Goal: Task Accomplishment & Management: Manage account settings

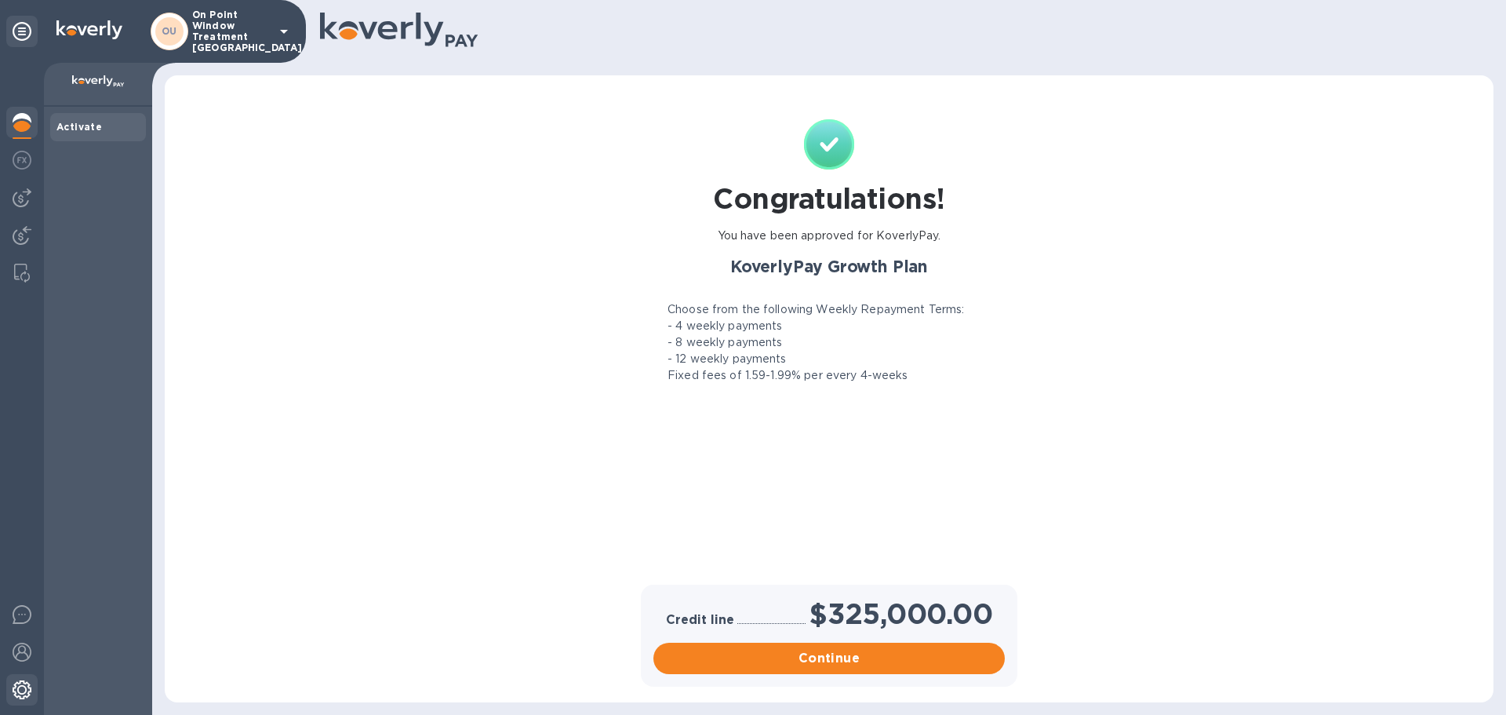
click at [26, 681] on img at bounding box center [22, 689] width 19 height 19
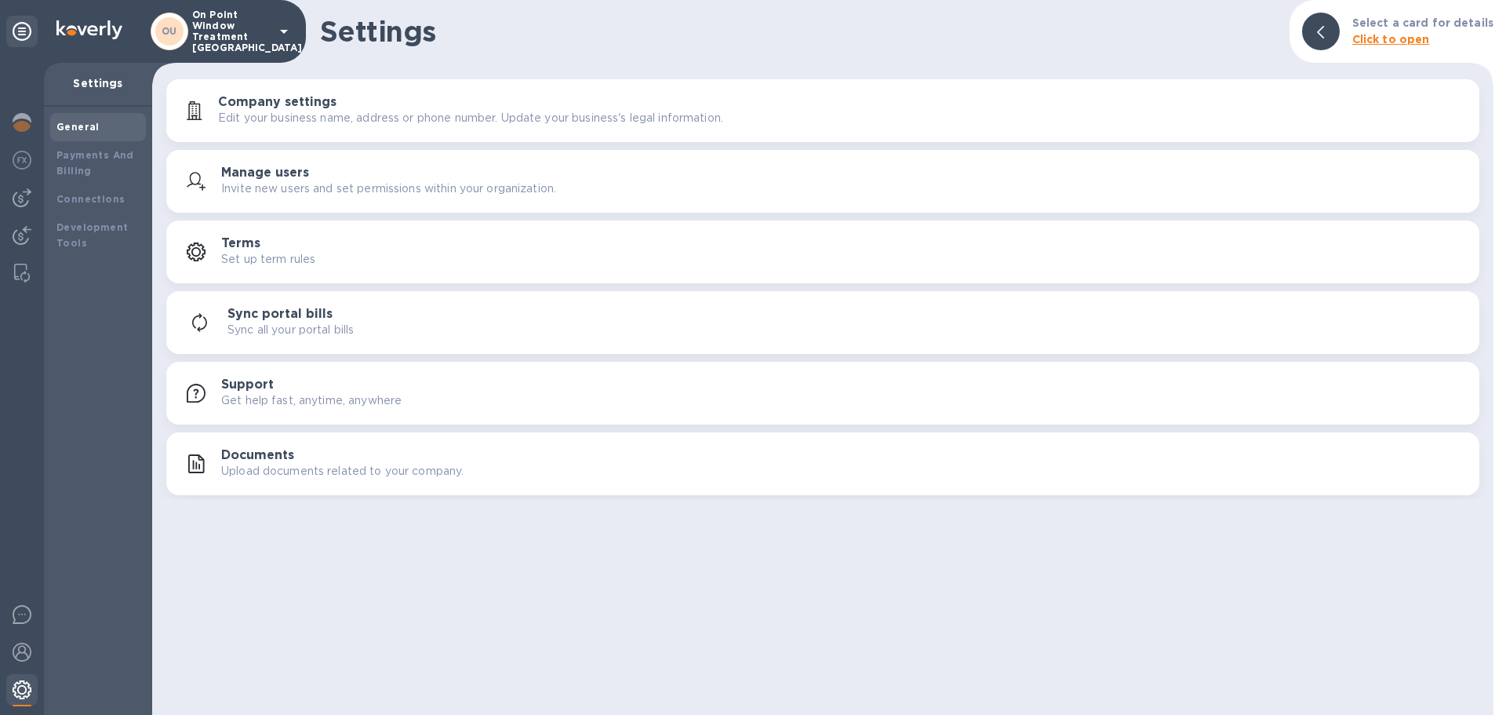
click at [27, 680] on img at bounding box center [22, 689] width 19 height 19
click at [32, 130] on div at bounding box center [21, 124] width 31 height 35
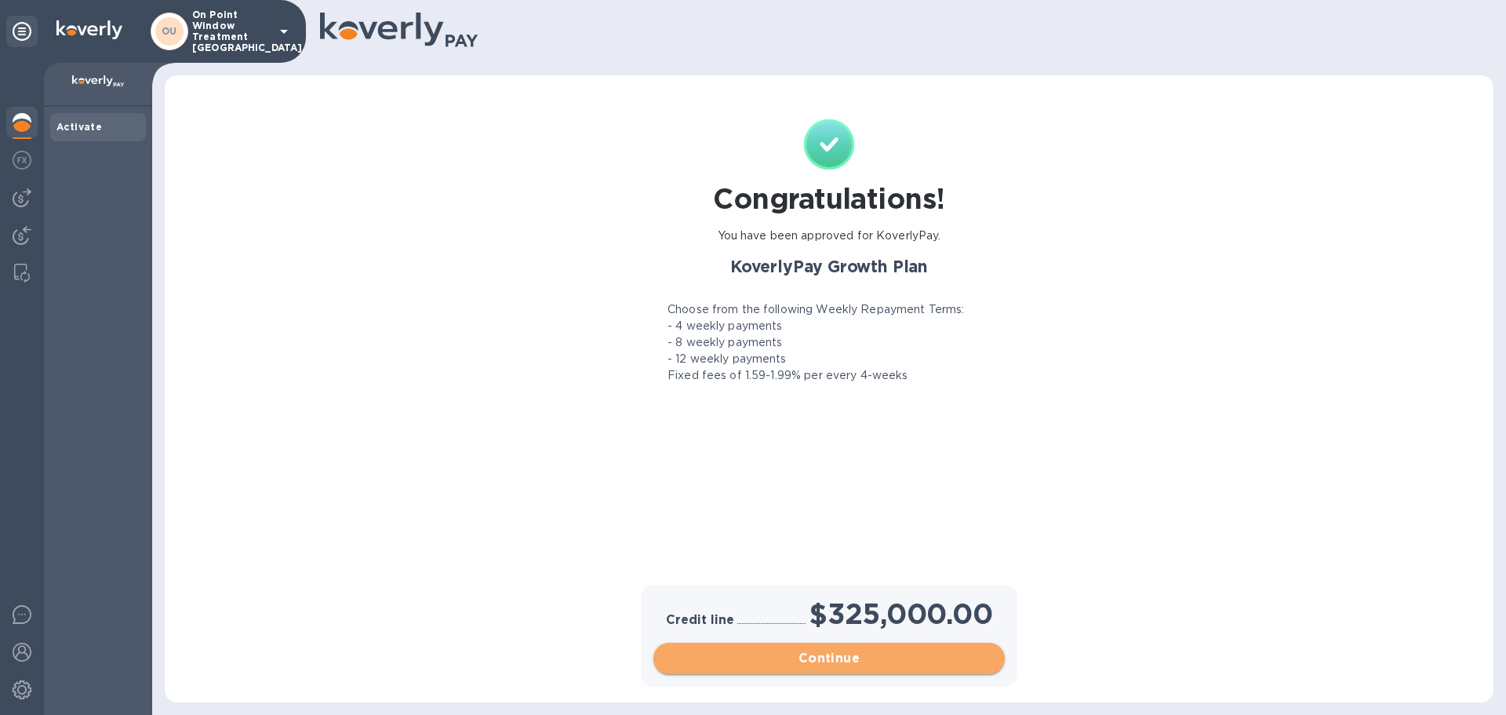
click at [816, 645] on button "Continue" at bounding box center [828, 657] width 351 height 31
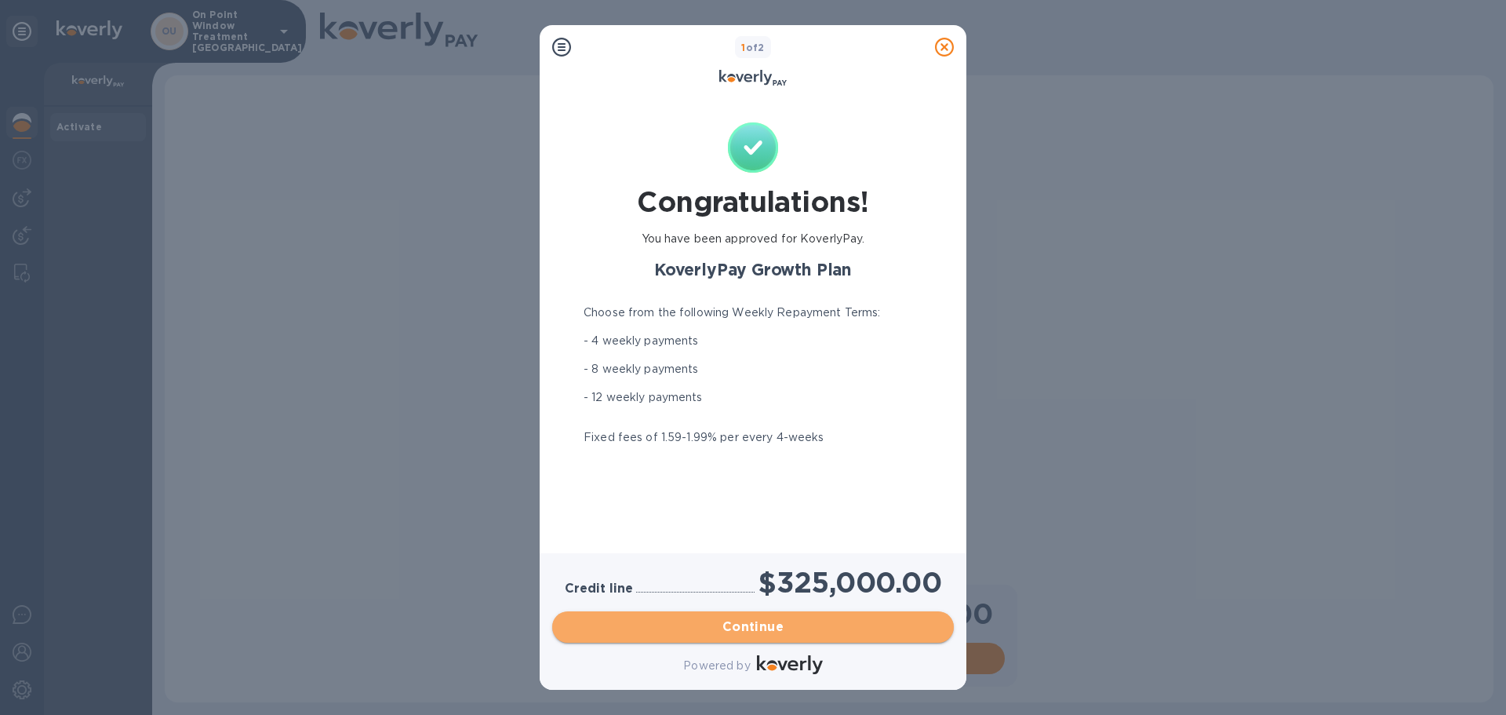
click at [713, 635] on span "Continue" at bounding box center [753, 626] width 377 height 19
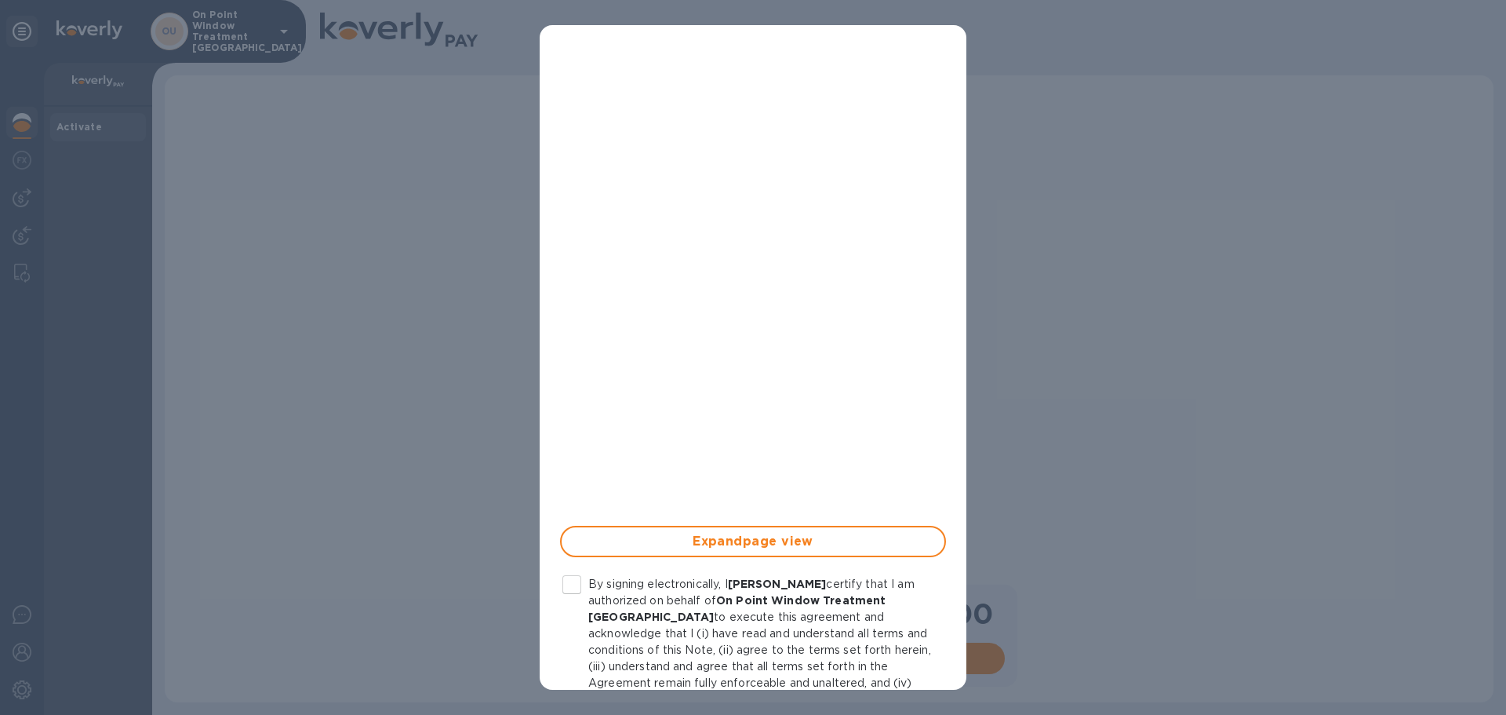
scroll to position [278, 0]
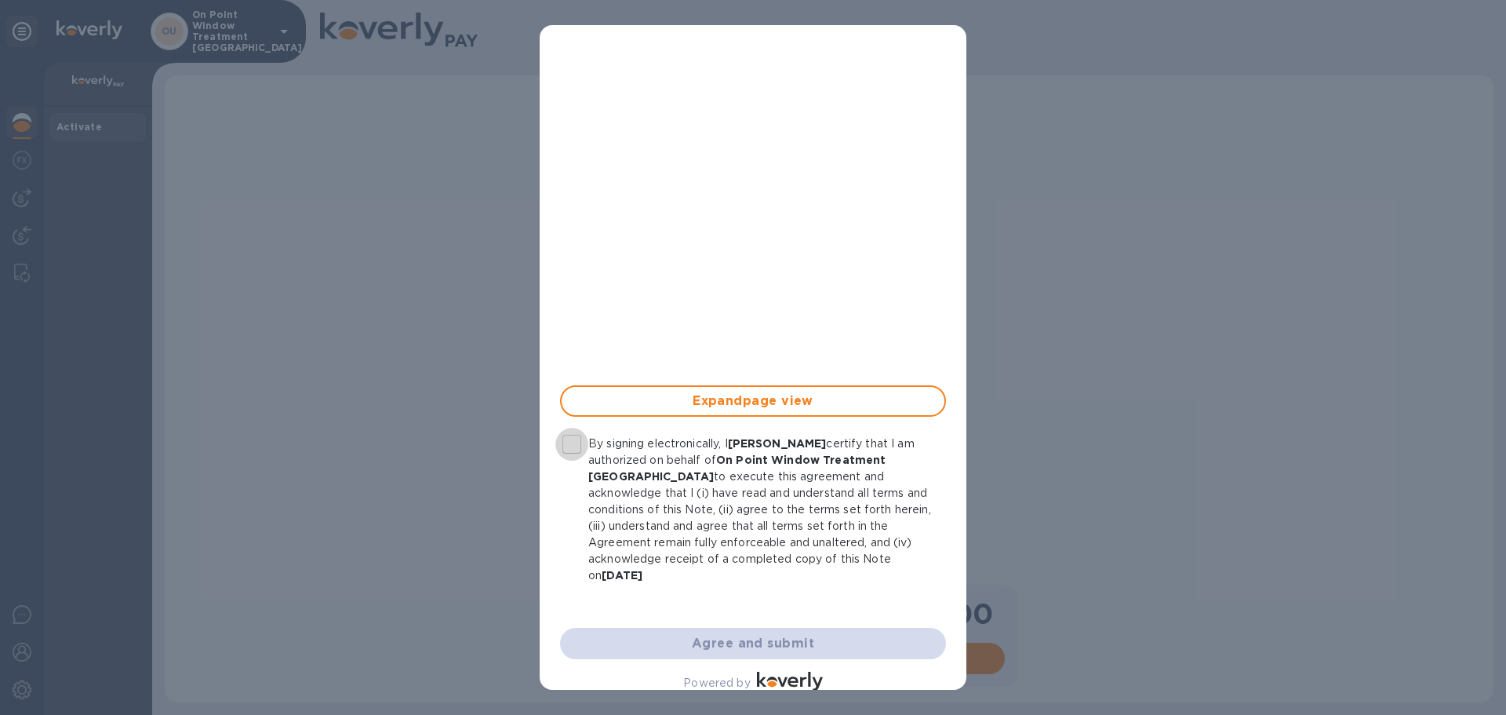
click at [582, 442] on input "By signing electronically, I Joseph Goldberger certify that I am authorized on …" at bounding box center [571, 444] width 33 height 33
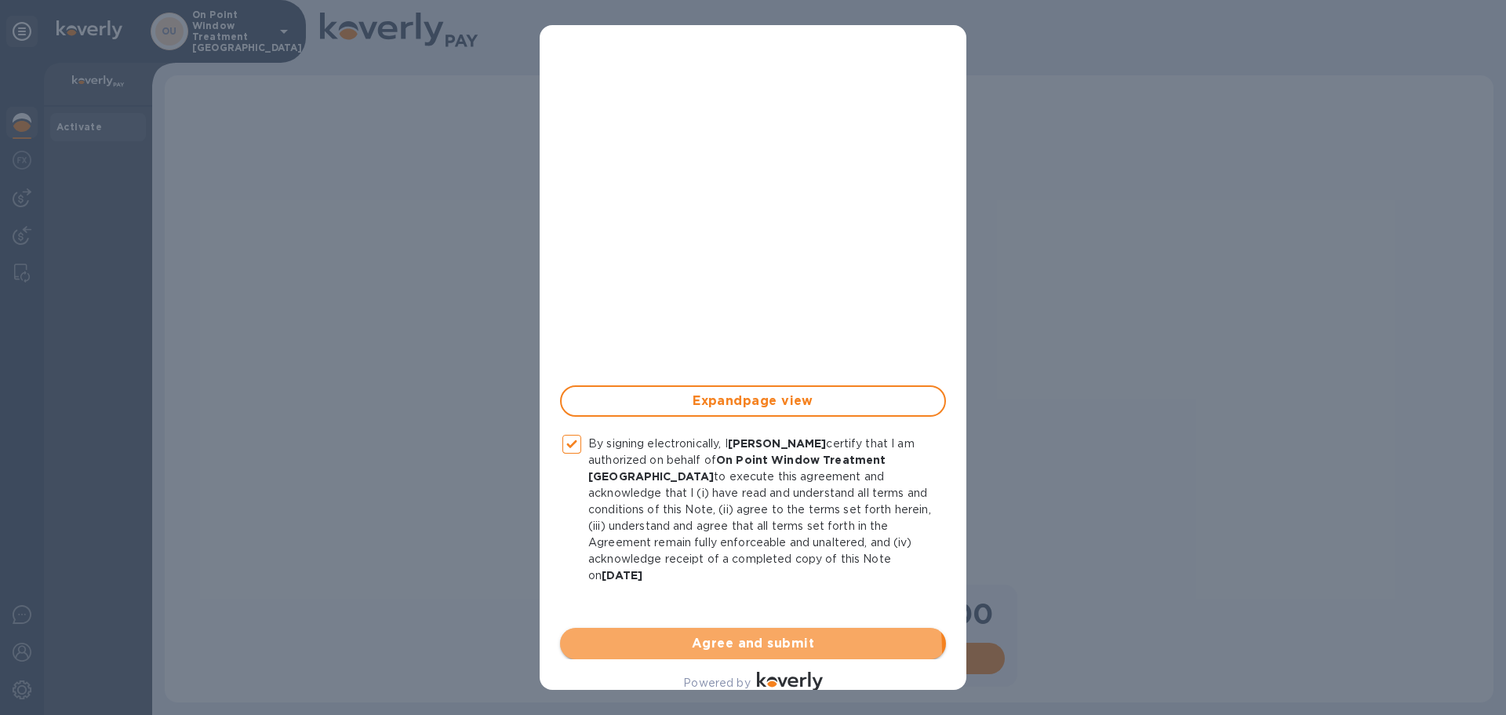
click at [738, 634] on span "Agree and submit" at bounding box center [753, 643] width 361 height 19
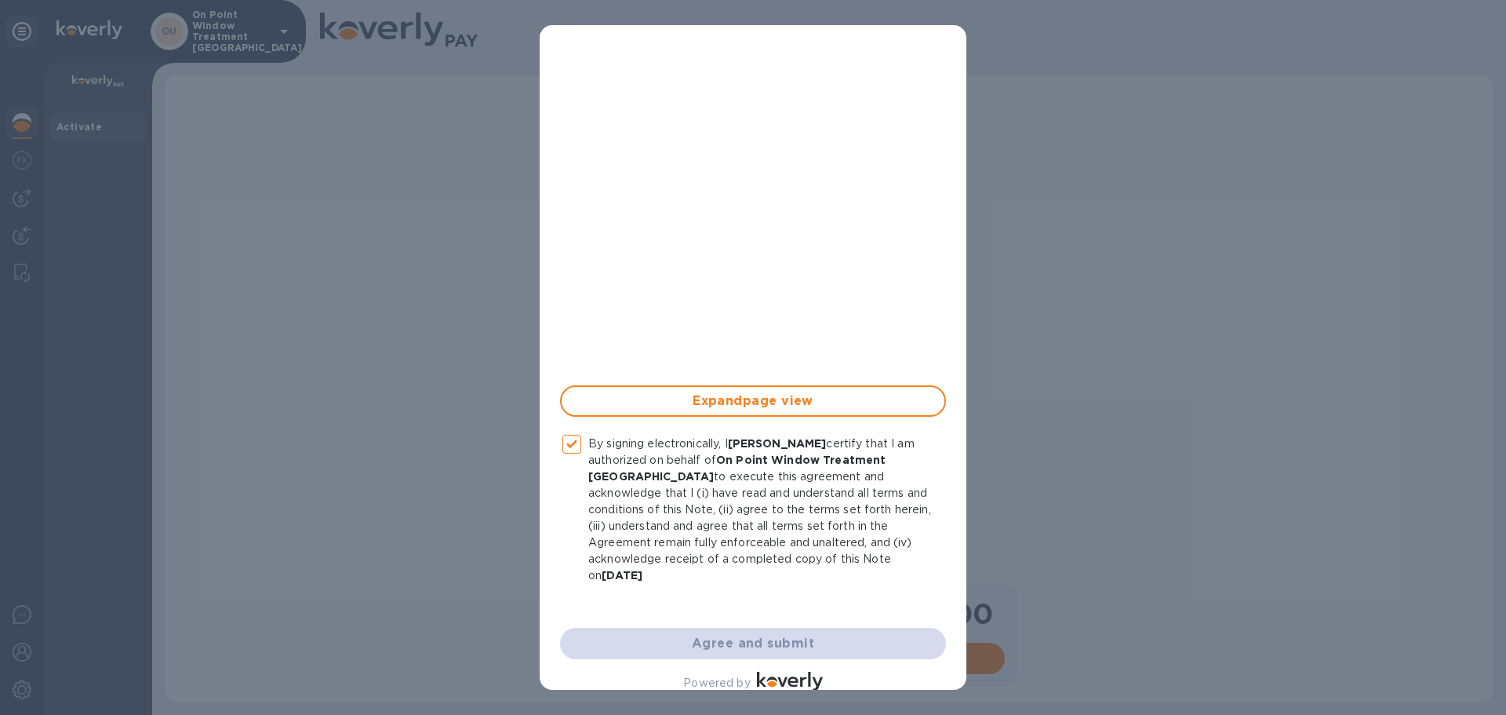
checkbox input "false"
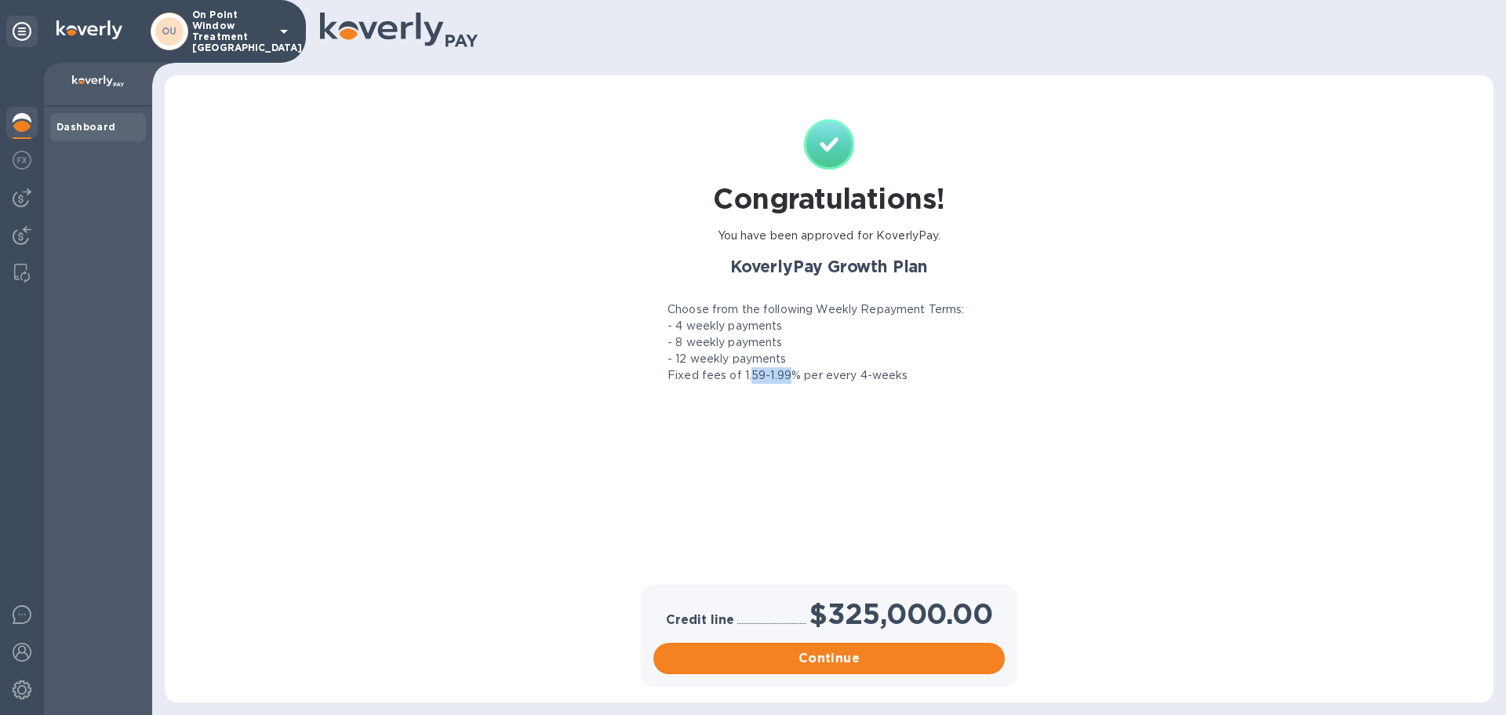
drag, startPoint x: 748, startPoint y: 375, endPoint x: 785, endPoint y: 375, distance: 36.9
click at [785, 375] on p "Fixed fees of 1.59-1.99% per every 4-weeks" at bounding box center [788, 375] width 241 height 16
click at [803, 391] on div "Congratulations! You have been approved for KoverlyPay. KoverlyPay Growth Plan …" at bounding box center [829, 350] width 370 height 462
click at [1111, 86] on div "Congratulations! You have been approved for KoverlyPay. KoverlyPay Growth Plan …" at bounding box center [829, 388] width 1329 height 627
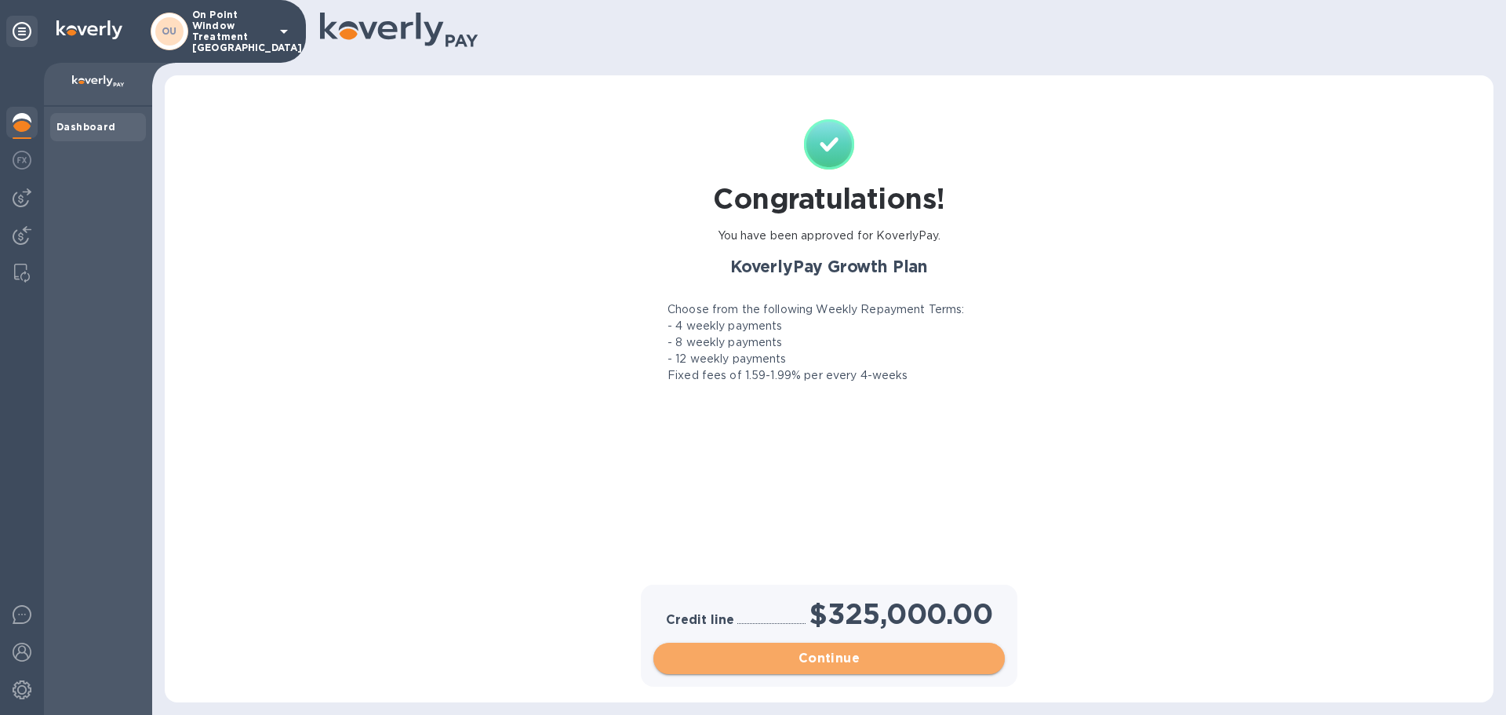
click at [838, 655] on span "Continue" at bounding box center [829, 658] width 326 height 19
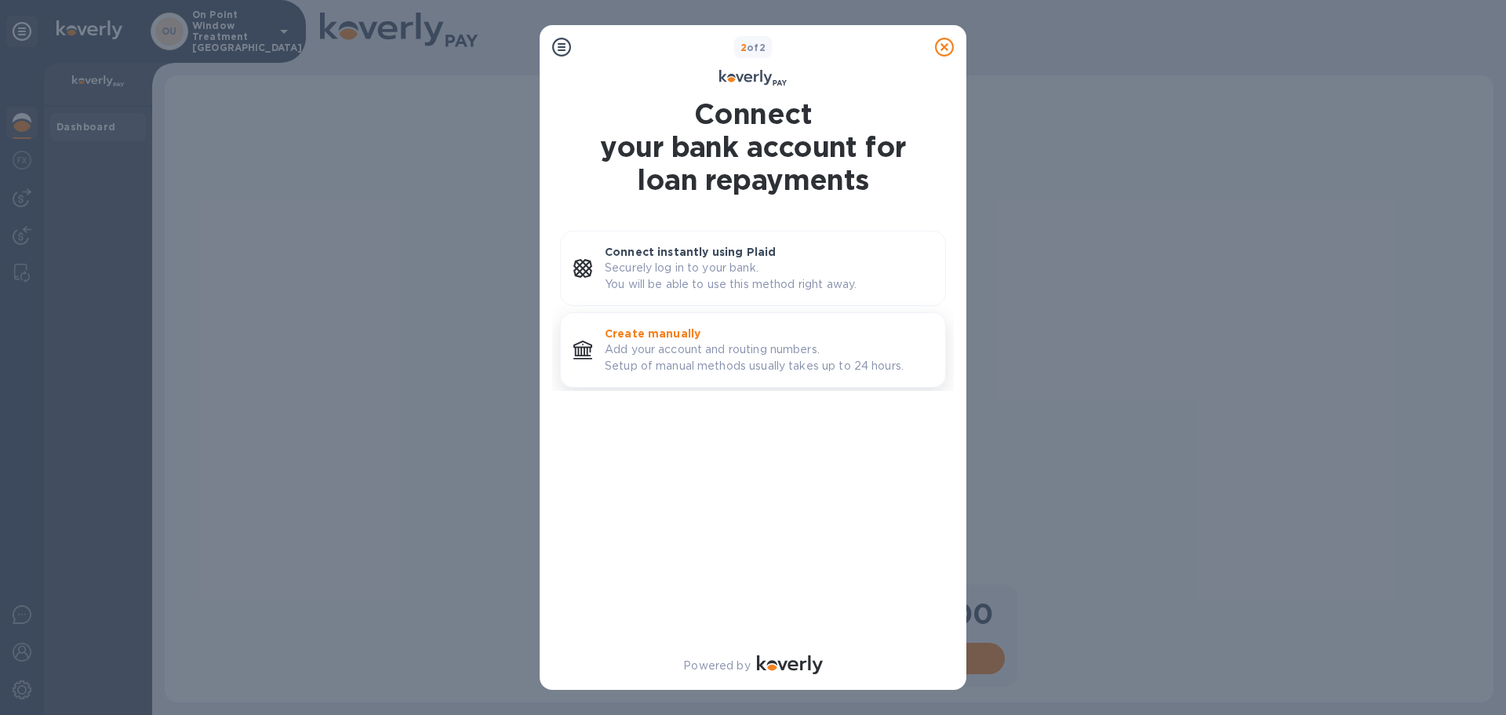
click at [694, 337] on p "Create manually" at bounding box center [769, 334] width 328 height 16
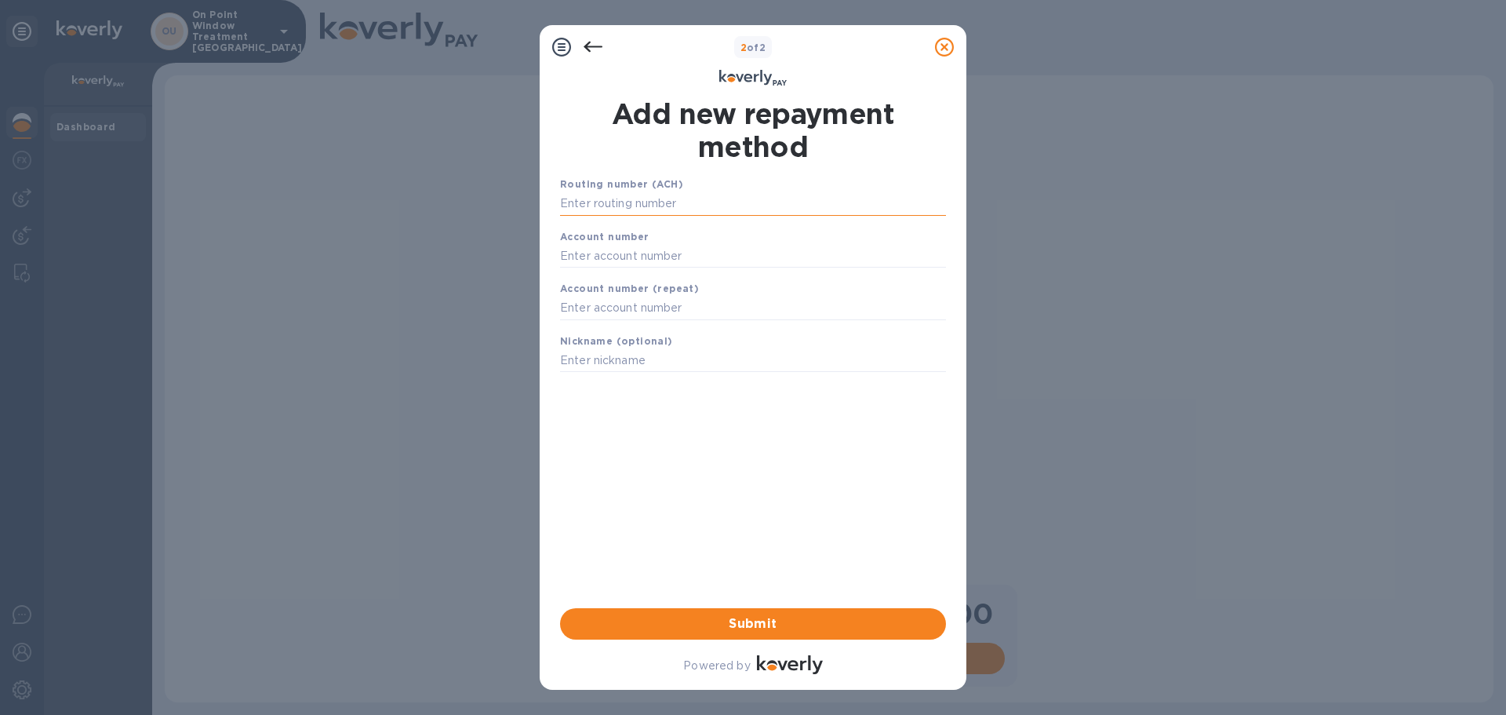
click at [595, 203] on input "text" at bounding box center [753, 204] width 386 height 24
click at [624, 246] on input "text" at bounding box center [753, 256] width 386 height 24
paste input "721803735"
type input "721803735"
click at [646, 214] on input "text" at bounding box center [753, 204] width 386 height 24
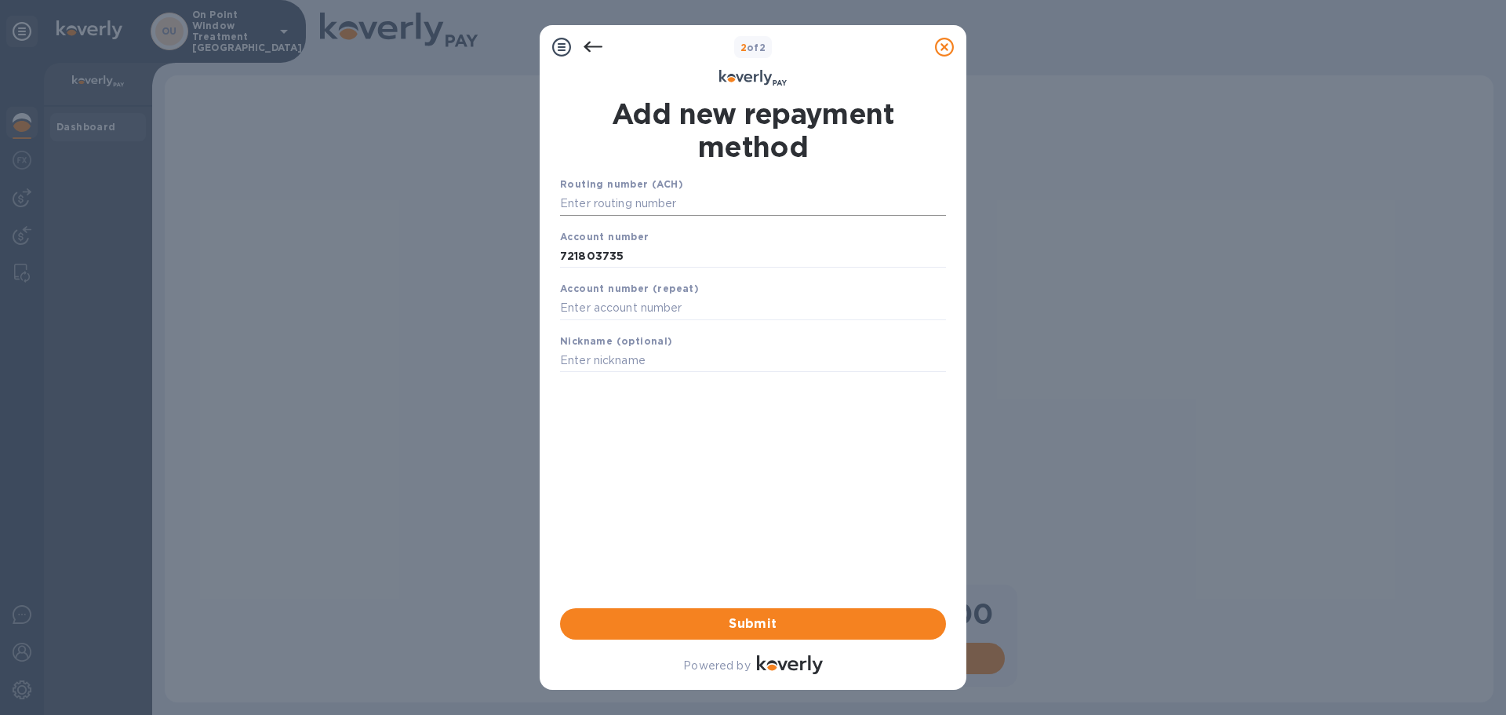
click at [600, 200] on input "text" at bounding box center [753, 204] width 386 height 24
paste input "021000021"
type input "021000021"
click at [668, 327] on input "text" at bounding box center [753, 328] width 386 height 24
type input "721803735"
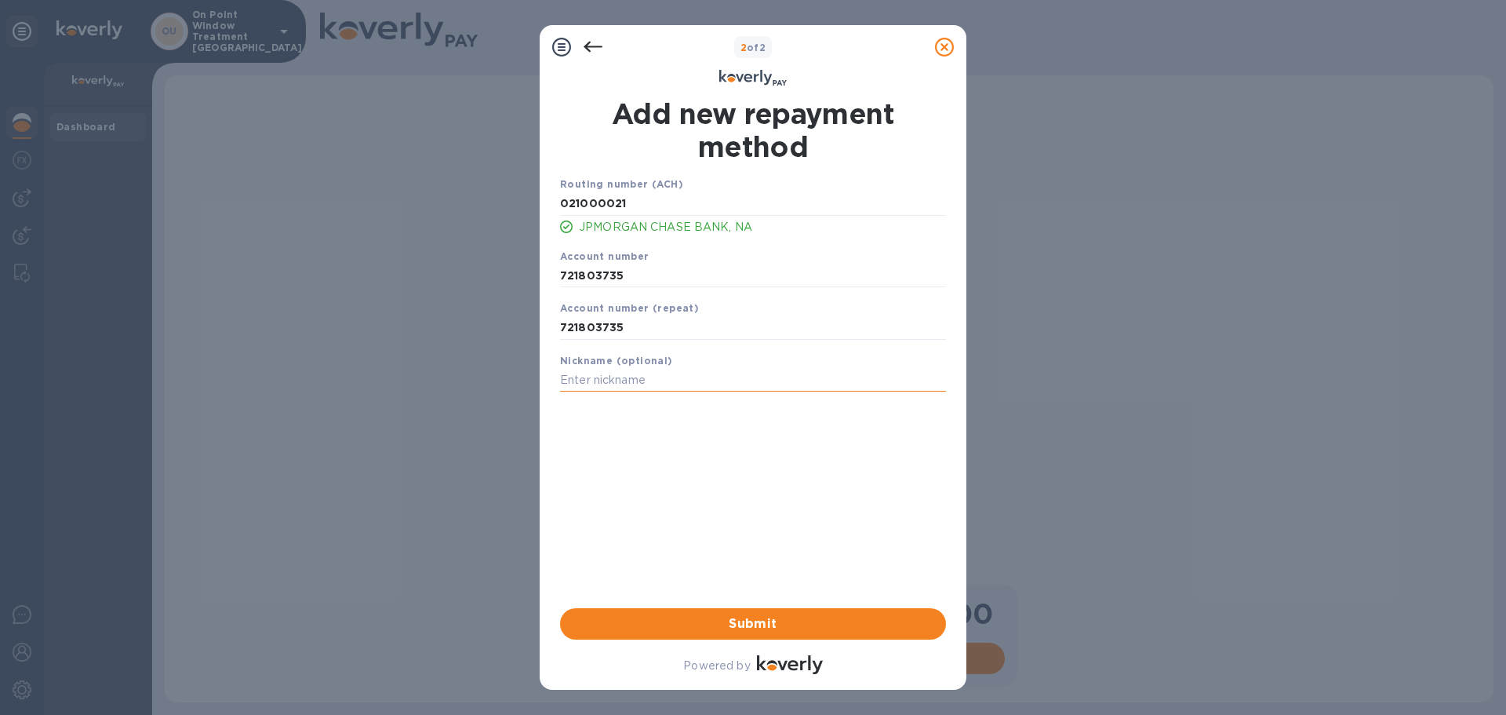
click at [651, 387] on input "text" at bounding box center [753, 381] width 386 height 24
click at [623, 390] on input "COGS accont" at bounding box center [753, 381] width 386 height 24
click at [623, 386] on input "COGS accont" at bounding box center [753, 381] width 386 height 24
click at [621, 380] on input "COGS accont" at bounding box center [753, 381] width 386 height 24
type input "COGS account"
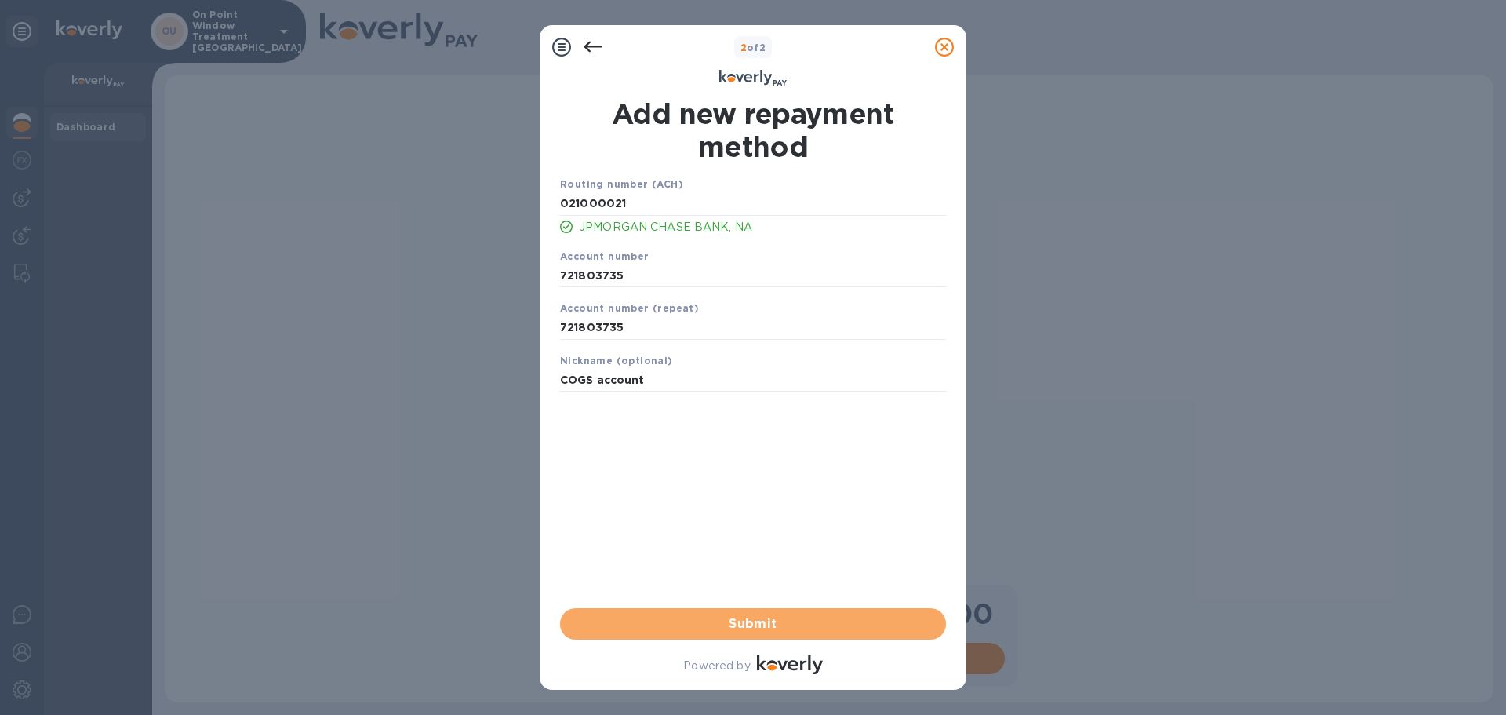
click at [766, 624] on span "Submit" at bounding box center [753, 623] width 361 height 19
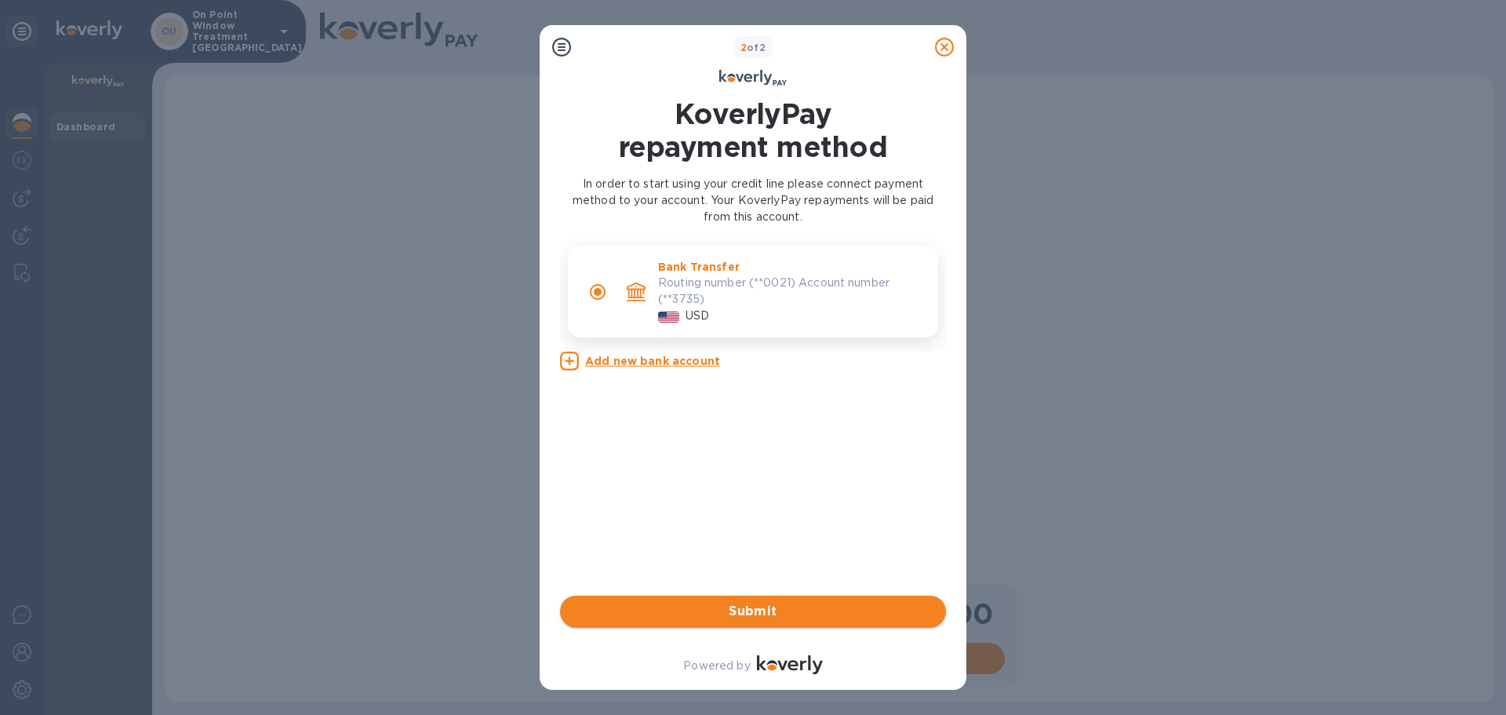
click at [726, 608] on span "Submit" at bounding box center [753, 611] width 361 height 19
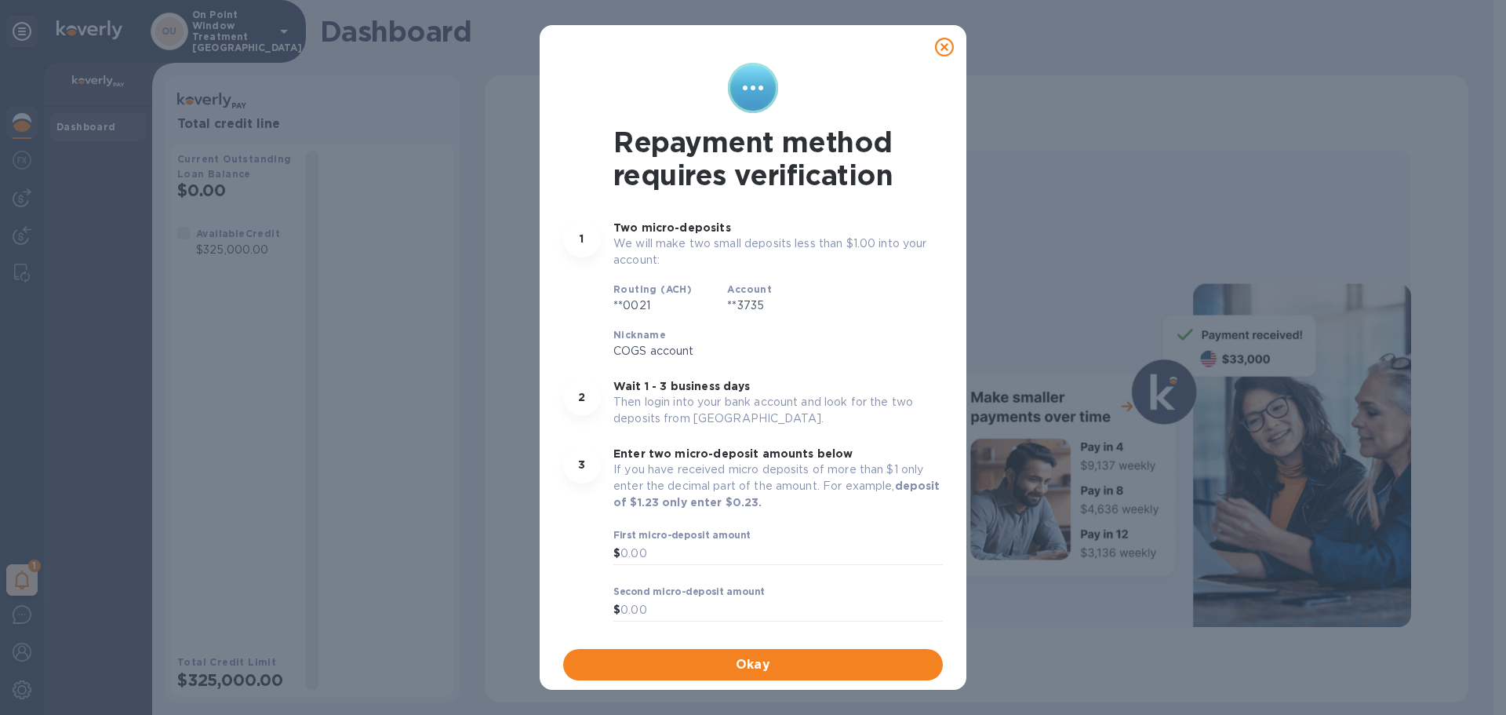
scroll to position [31, 0]
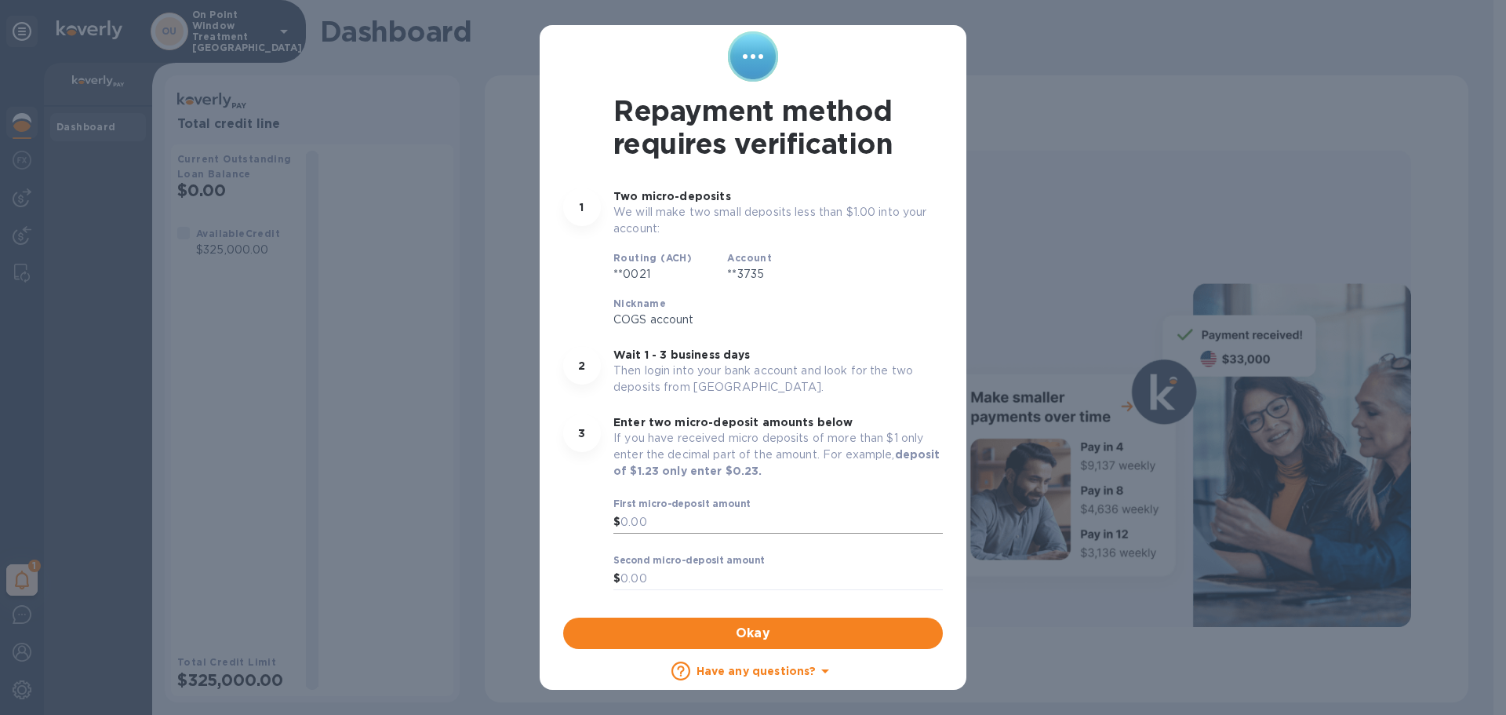
click at [691, 531] on input "text" at bounding box center [781, 523] width 322 height 24
drag, startPoint x: 751, startPoint y: 627, endPoint x: 759, endPoint y: 482, distance: 144.6
click at [758, 482] on div "Repayment method requires verification 1 Two micro-deposits We will make two sm…" at bounding box center [753, 355] width 386 height 655
click at [844, 646] on button "Okay" at bounding box center [753, 632] width 380 height 31
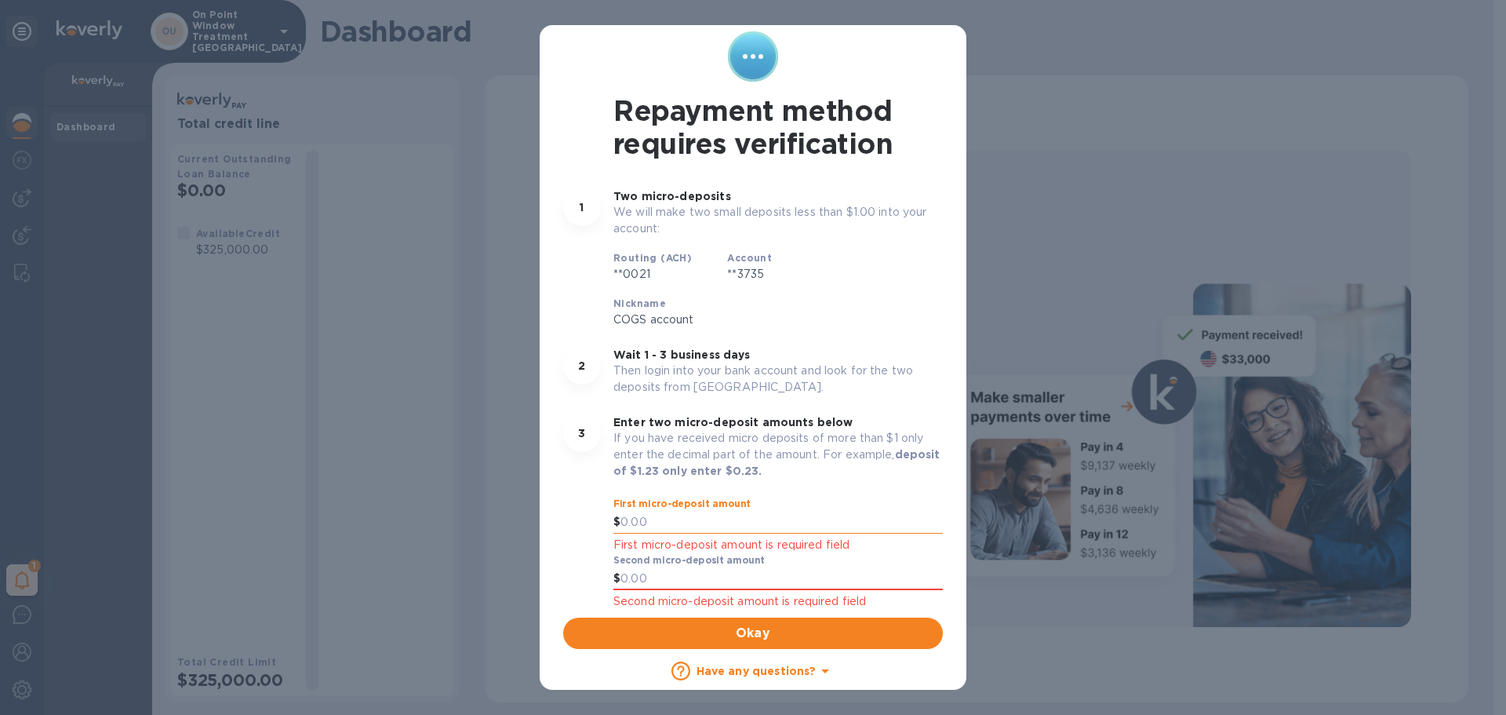
click at [684, 525] on input "text" at bounding box center [781, 523] width 322 height 24
type input "0.65"
click at [649, 580] on input "text" at bounding box center [781, 579] width 322 height 24
click at [914, 567] on input ".87" at bounding box center [781, 579] width 322 height 24
type input "0.87"
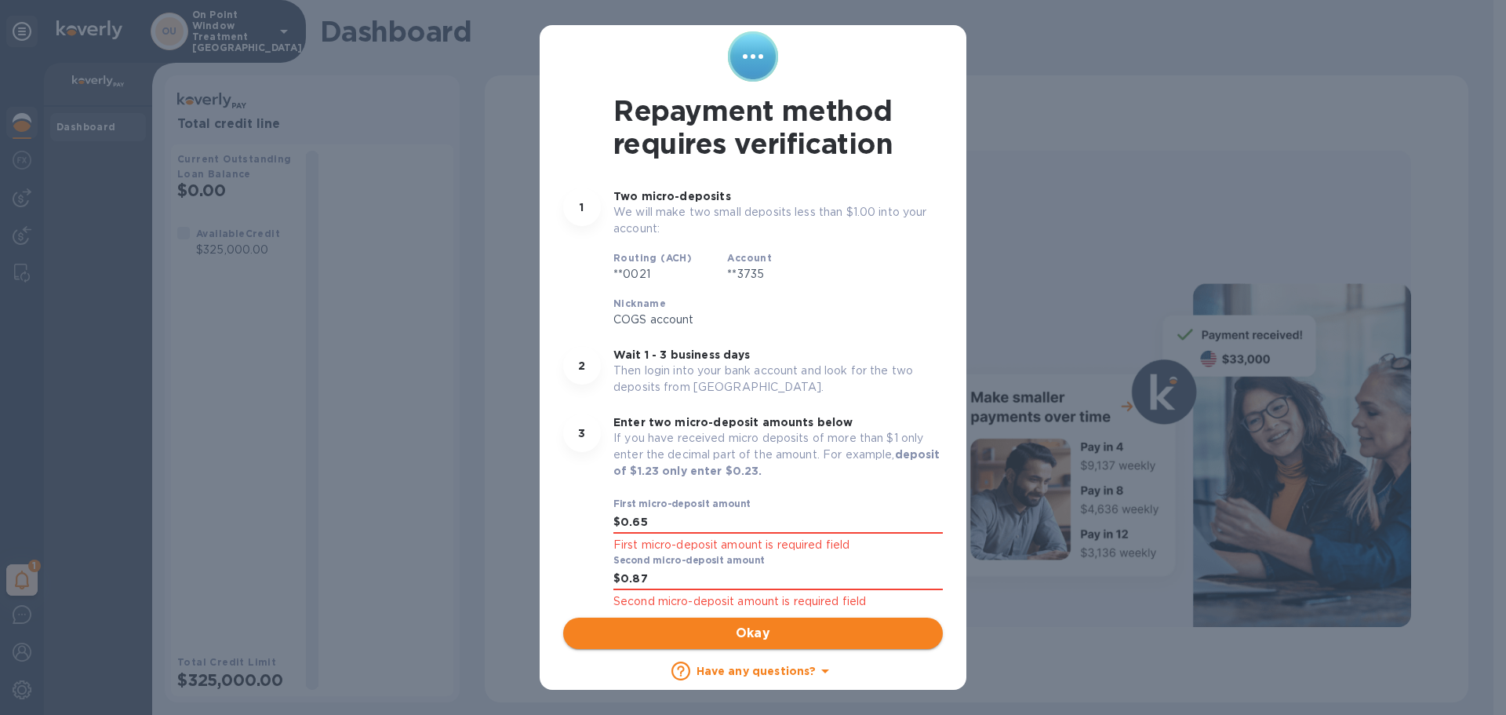
click at [762, 630] on span "Okay" at bounding box center [753, 633] width 355 height 19
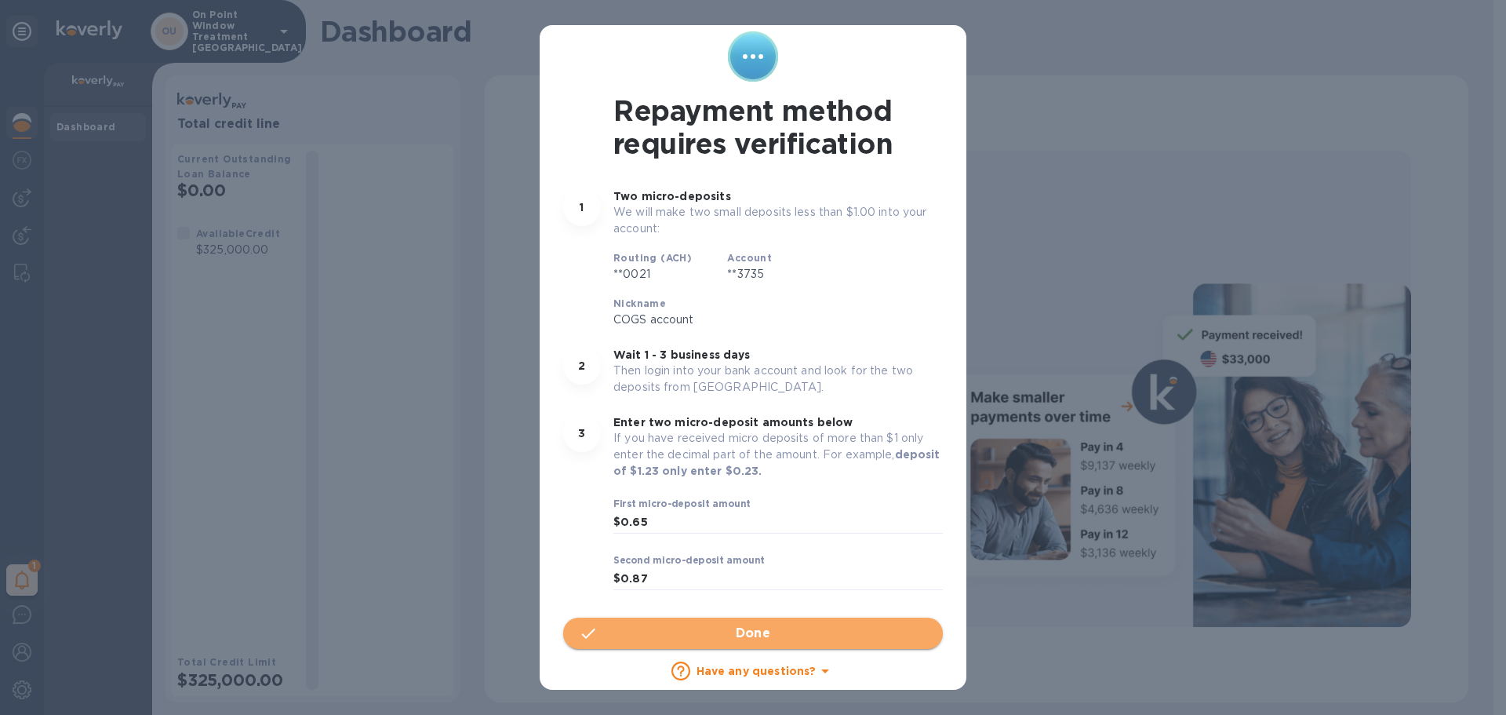
click at [762, 630] on span "Done" at bounding box center [753, 633] width 35 height 19
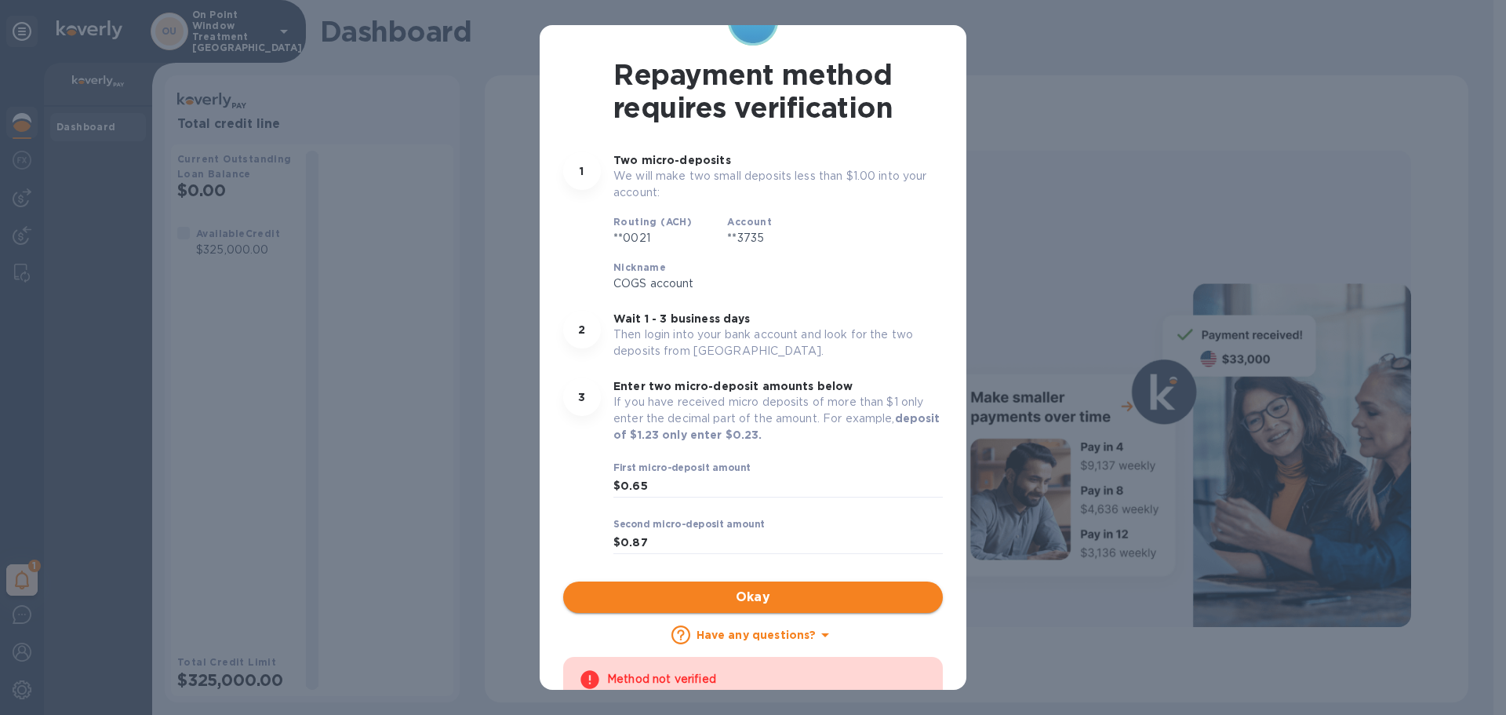
scroll to position [83, 0]
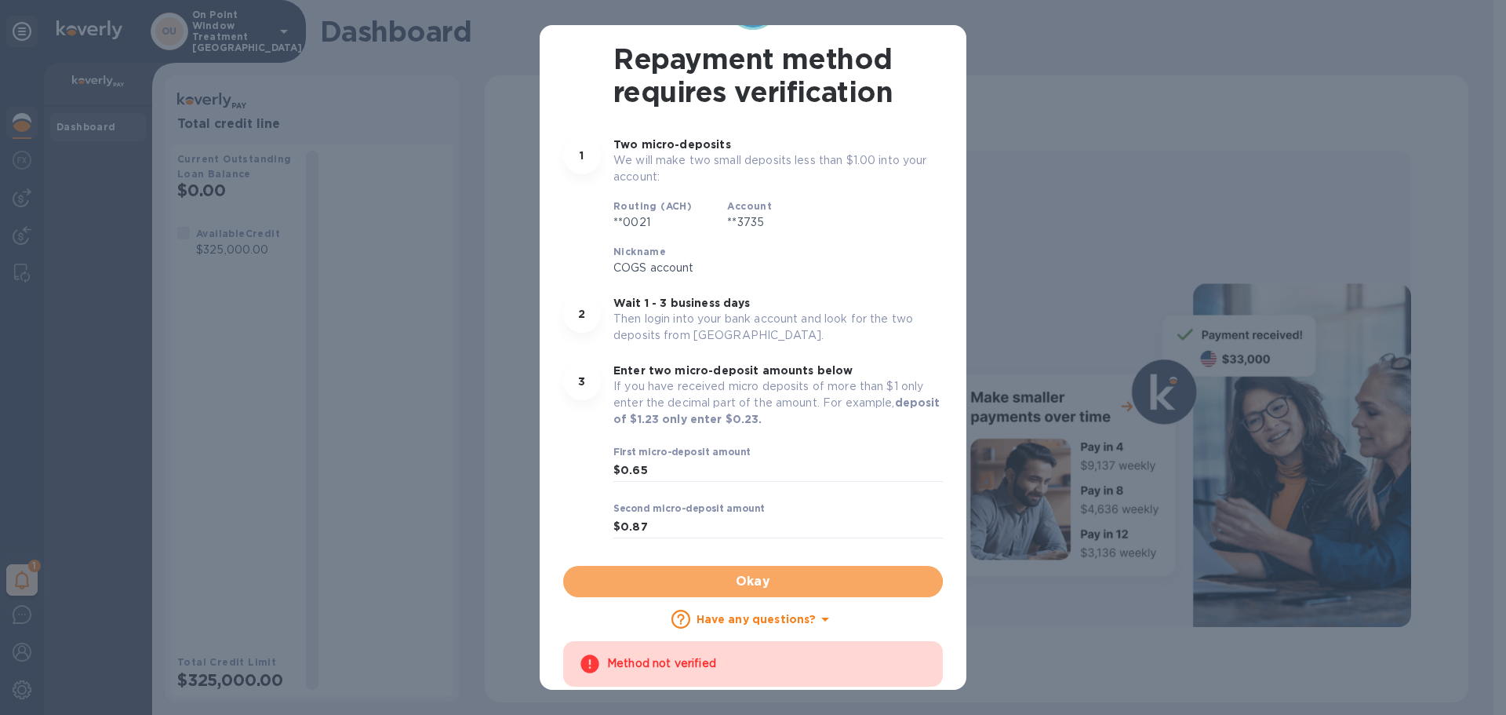
click at [751, 595] on button "Okay" at bounding box center [753, 581] width 380 height 31
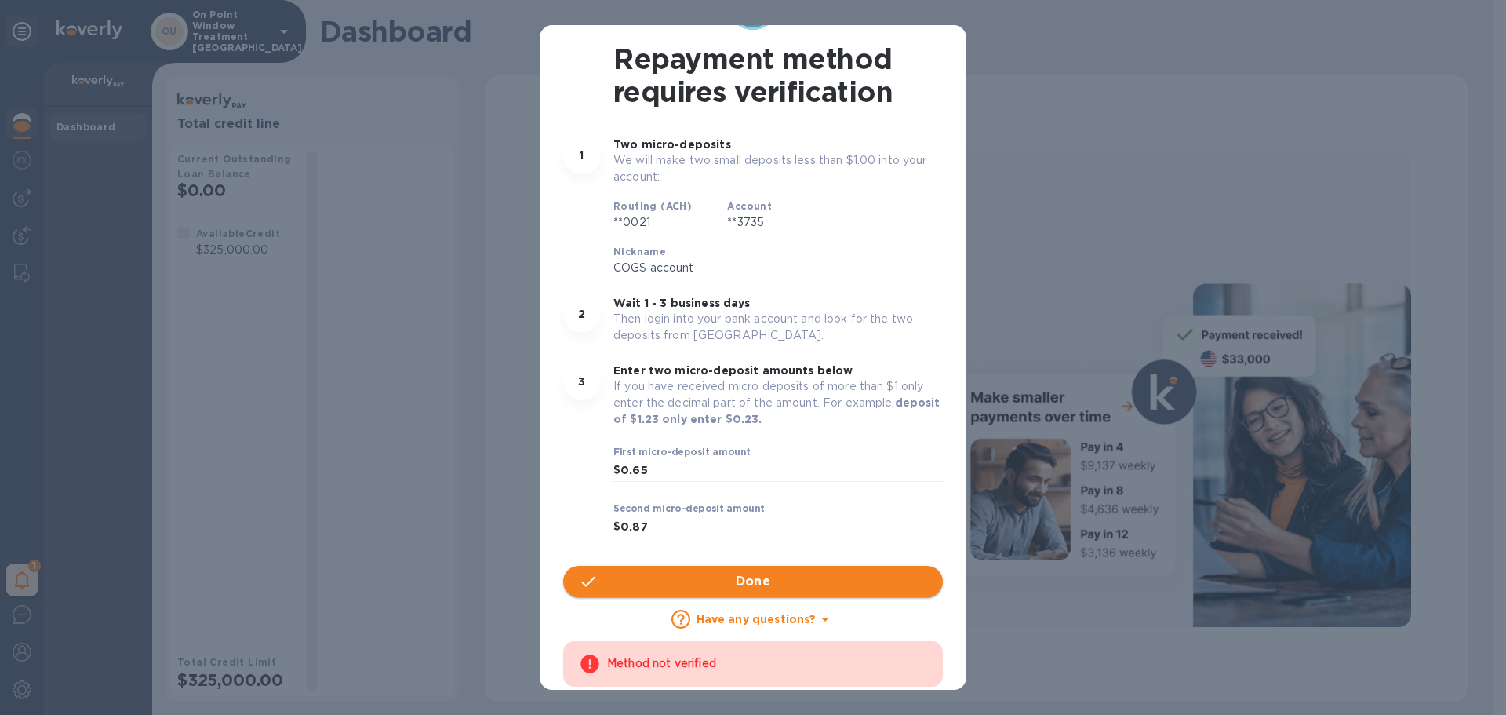
click at [753, 591] on button "Done" at bounding box center [753, 581] width 380 height 31
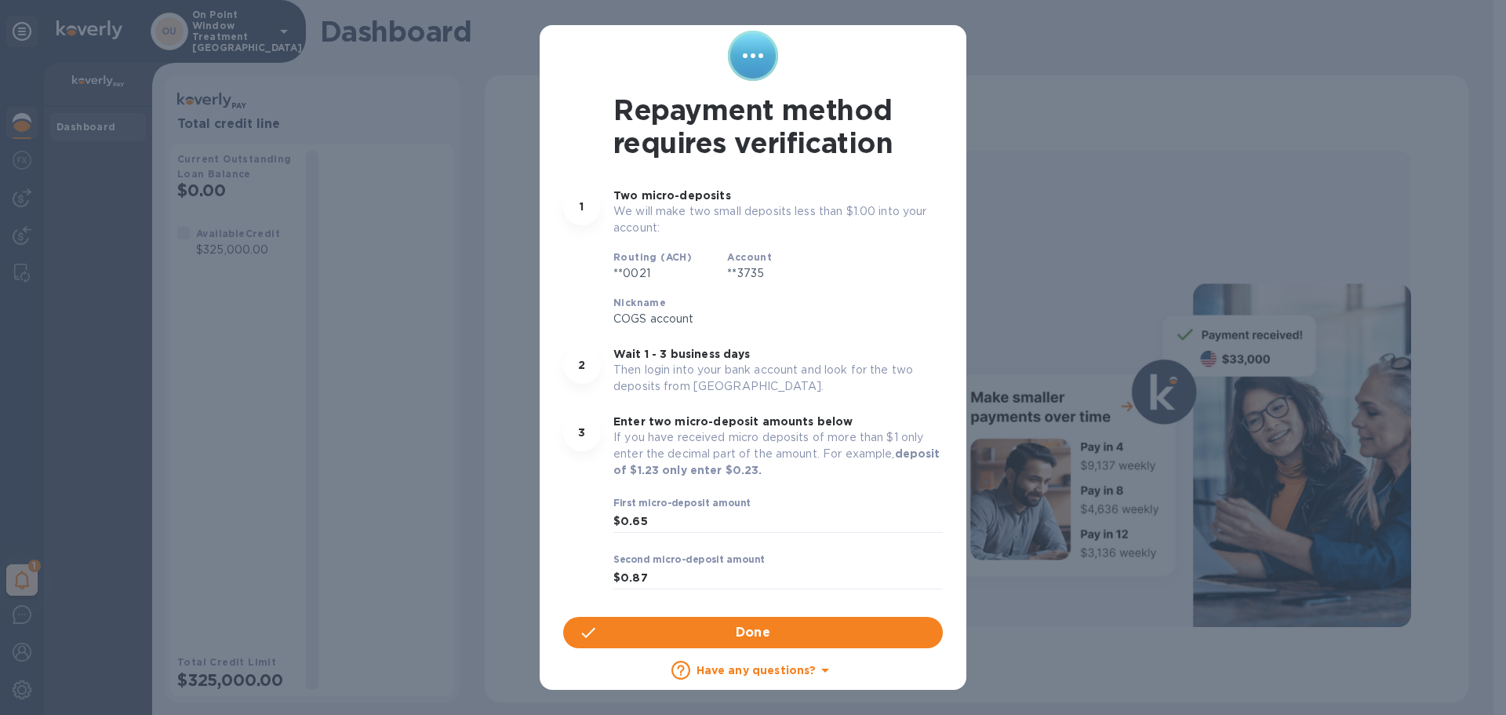
scroll to position [0, 0]
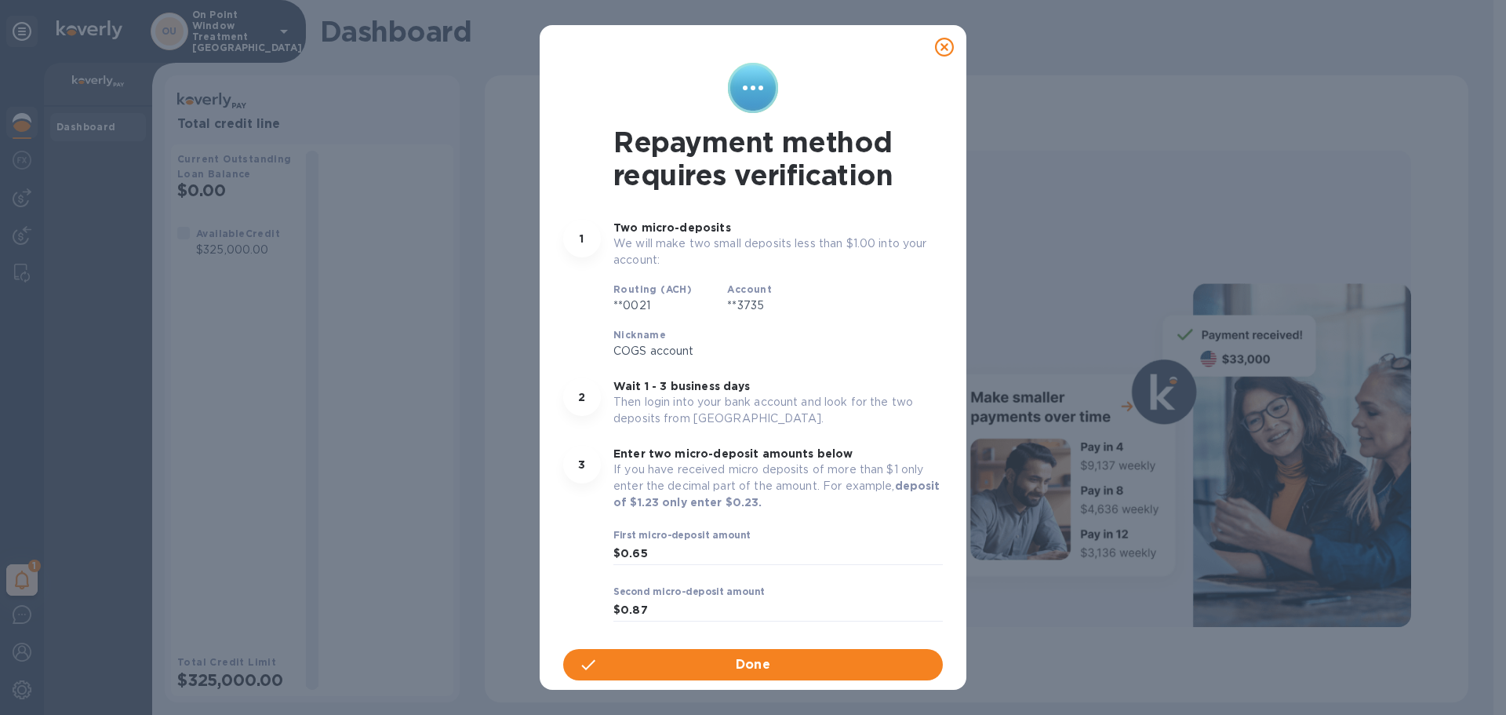
click at [942, 42] on icon at bounding box center [944, 47] width 19 height 19
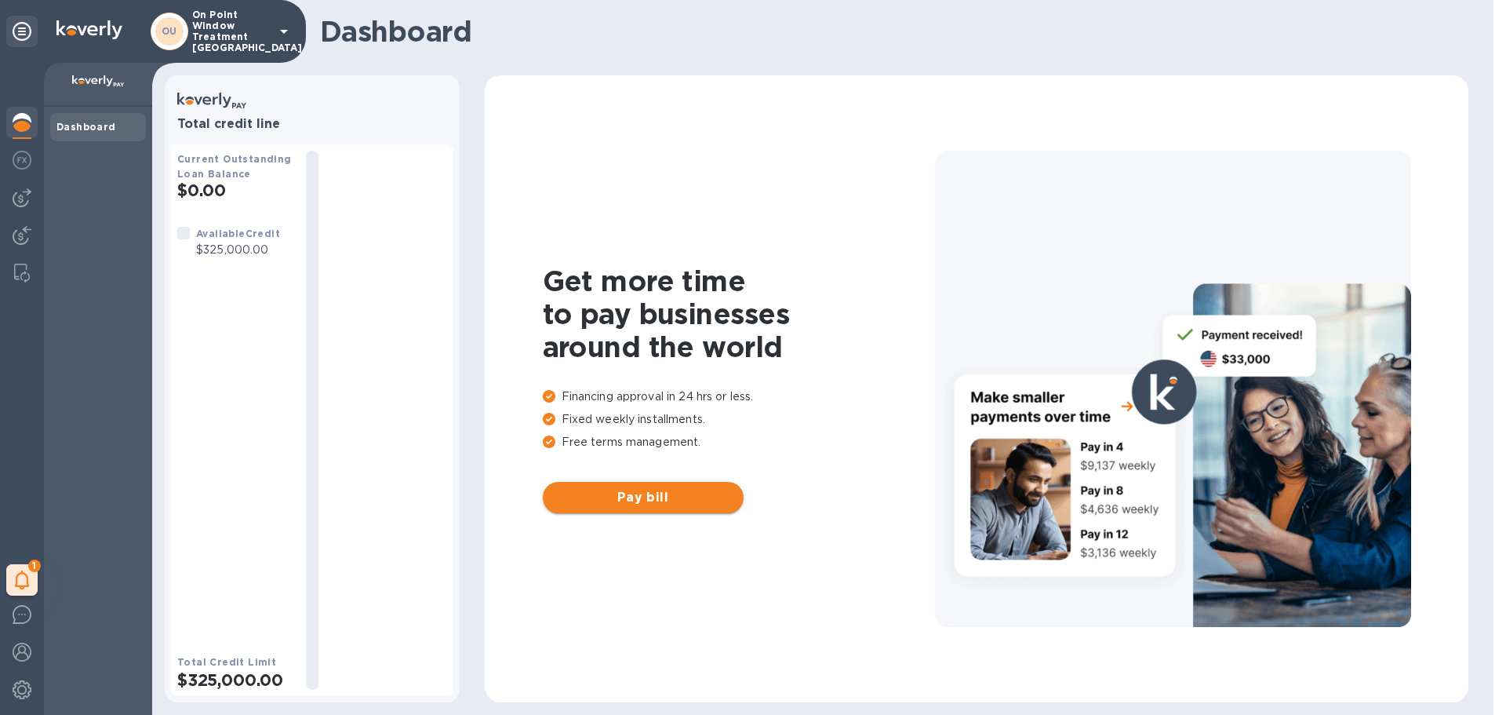
click at [577, 492] on span "Pay bill" at bounding box center [643, 497] width 176 height 19
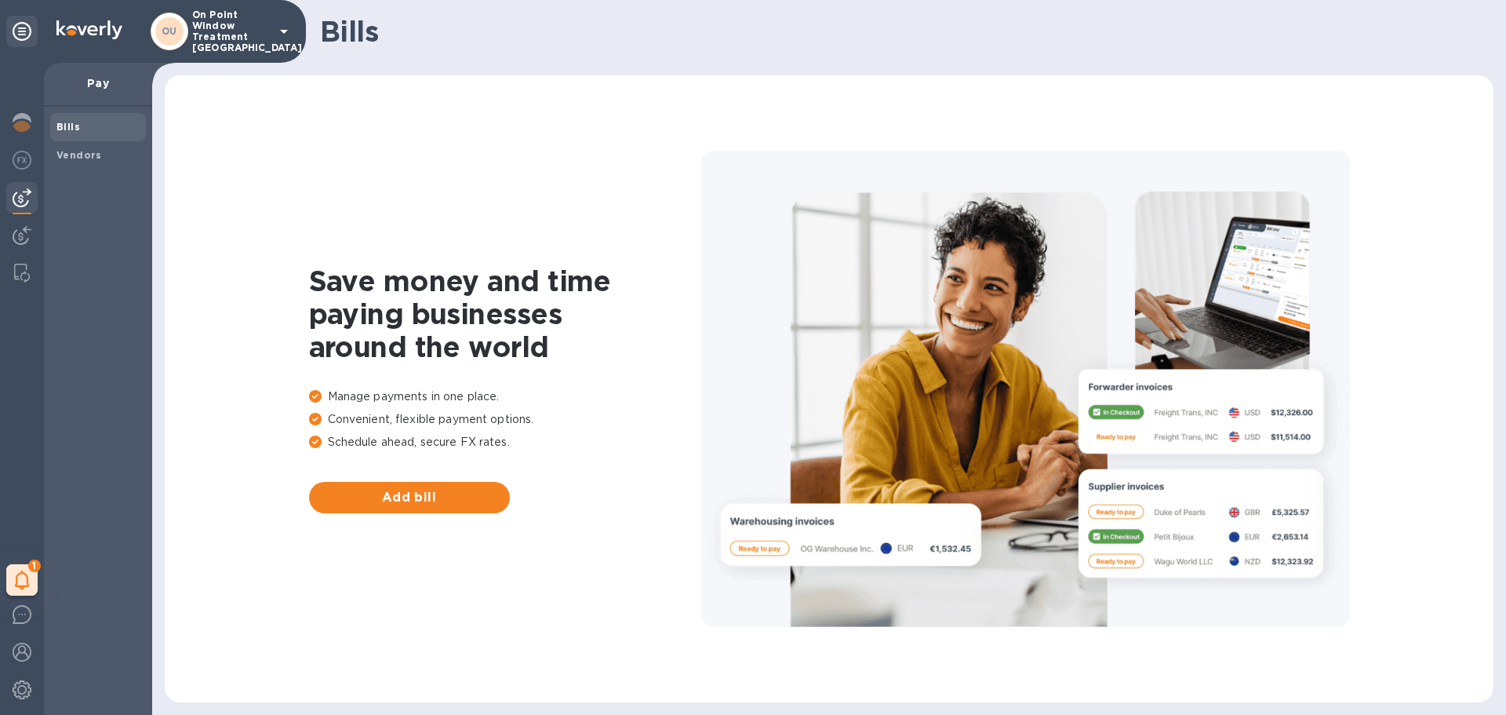
click at [254, 30] on p "On Point Window Treatment [GEOGRAPHIC_DATA]" at bounding box center [231, 31] width 78 height 44
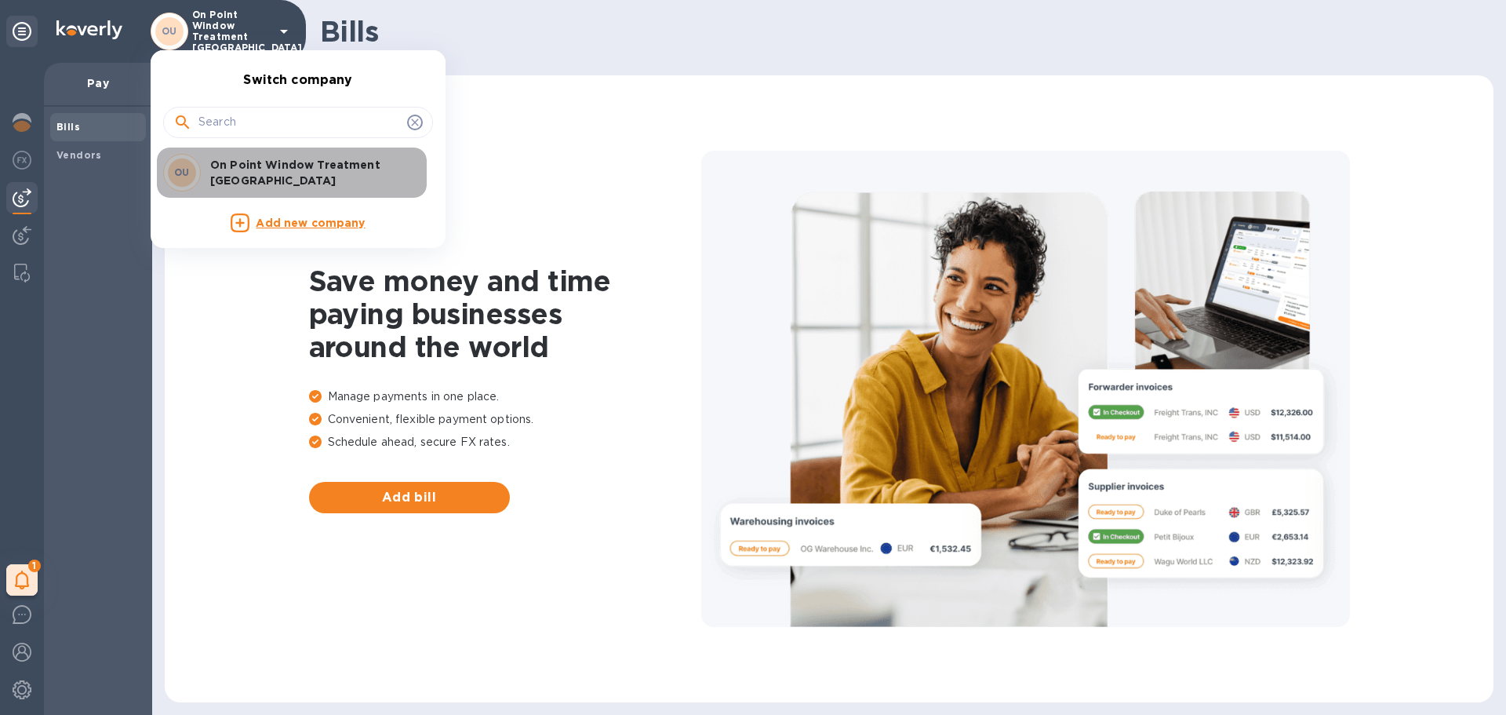
click at [279, 163] on div "OU On Point Window Treatment USA" at bounding box center [285, 173] width 245 height 38
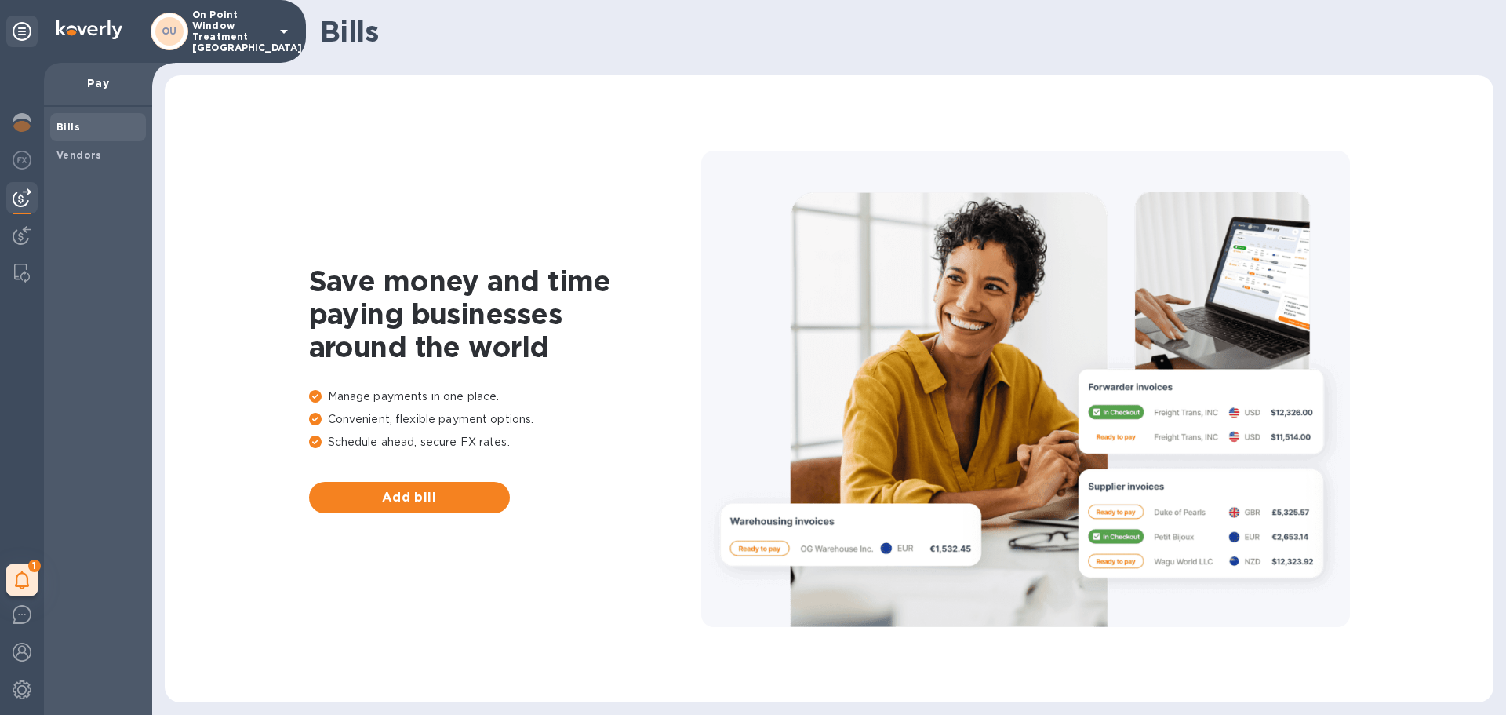
click at [38, 653] on div "1 My tasks" at bounding box center [22, 389] width 44 height 652
click at [27, 649] on img at bounding box center [22, 651] width 19 height 19
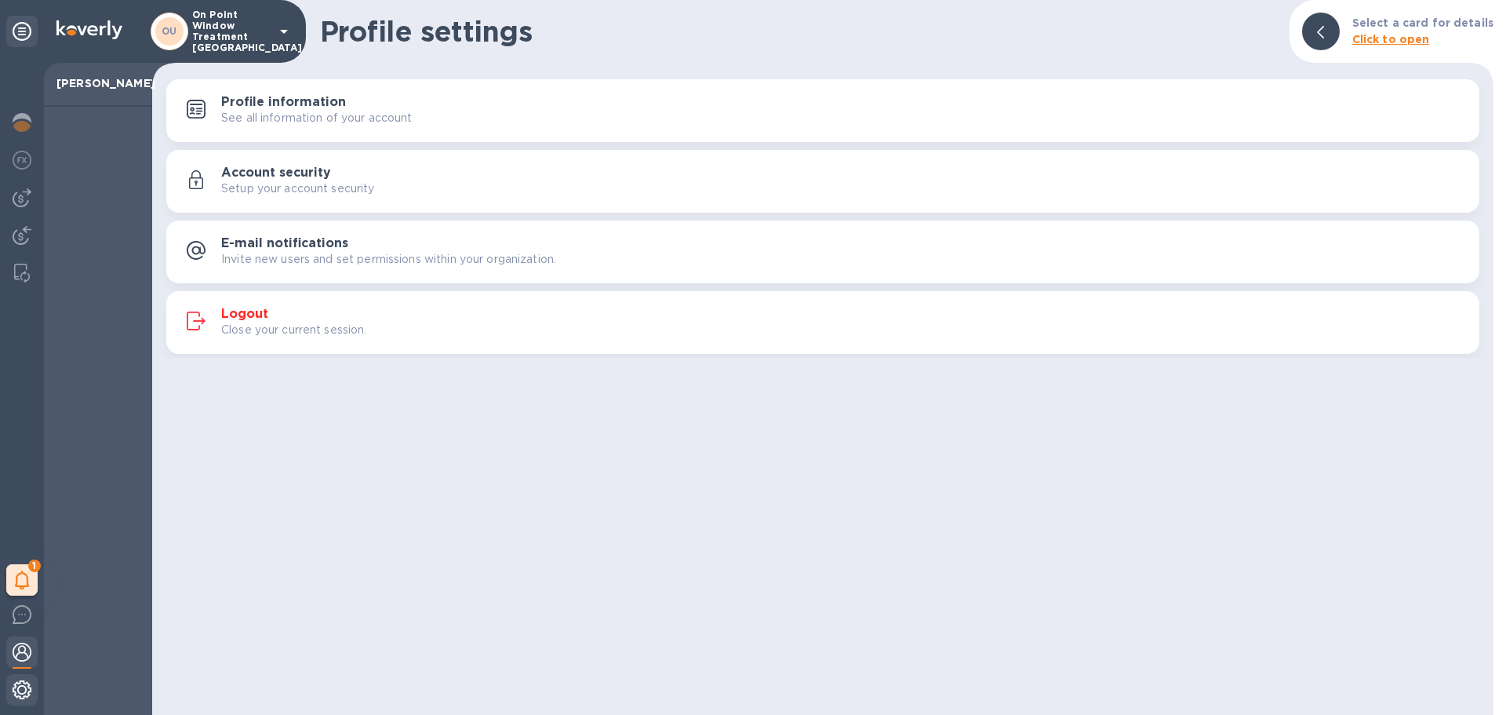
click at [29, 685] on img at bounding box center [22, 689] width 19 height 19
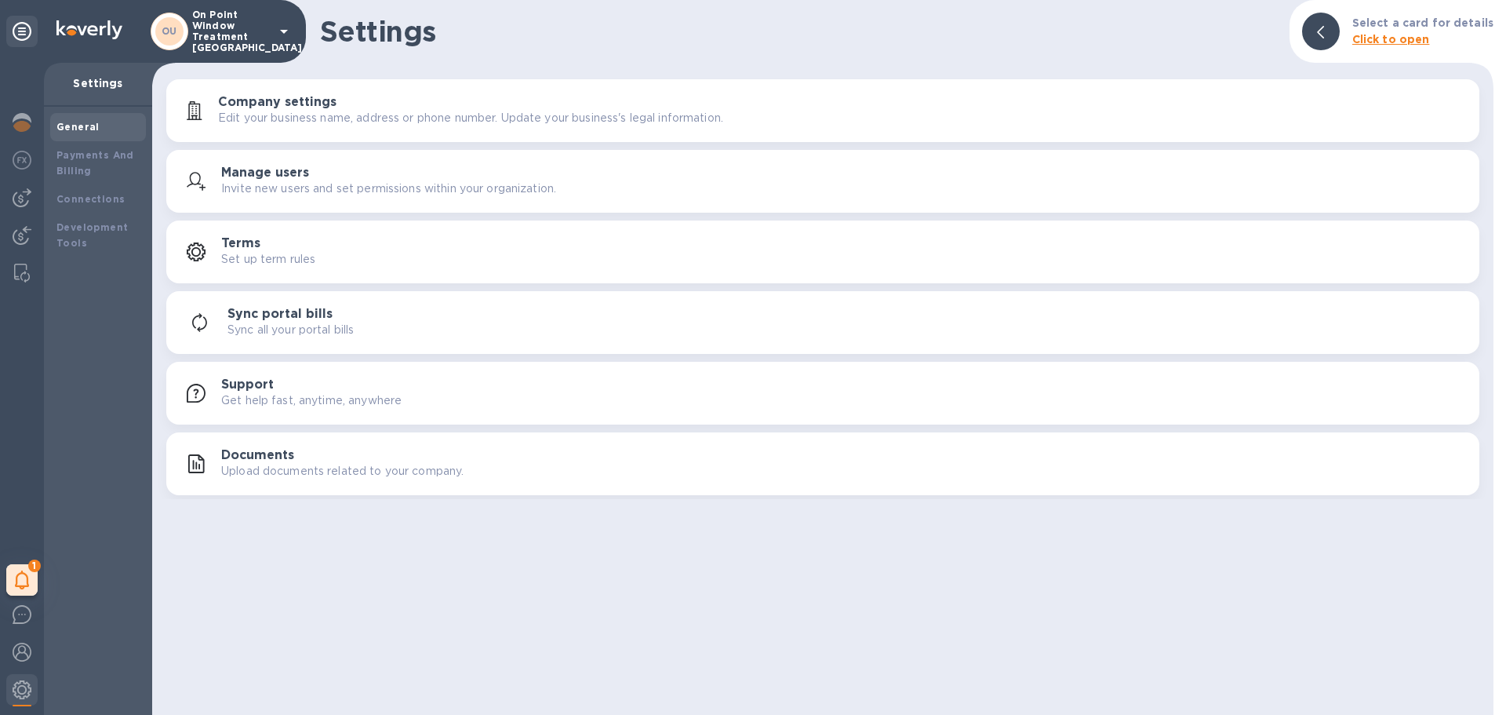
click at [353, 197] on div "Manage users Invite new users and set permissions within your organization." at bounding box center [823, 181] width 1294 height 38
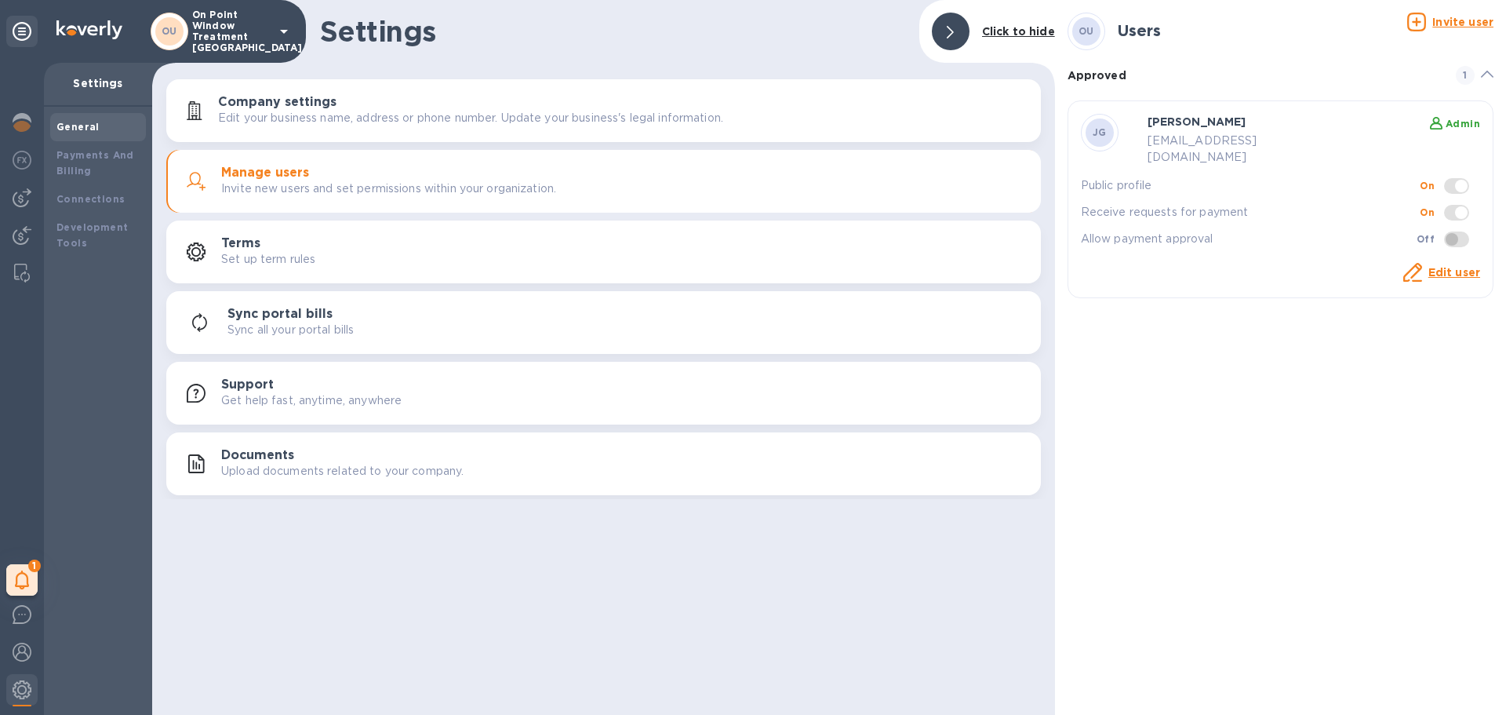
click at [1462, 178] on span at bounding box center [1456, 186] width 25 height 16
click at [1459, 178] on span at bounding box center [1456, 186] width 25 height 16
click at [1461, 266] on link "Edit user" at bounding box center [1454, 272] width 52 height 13
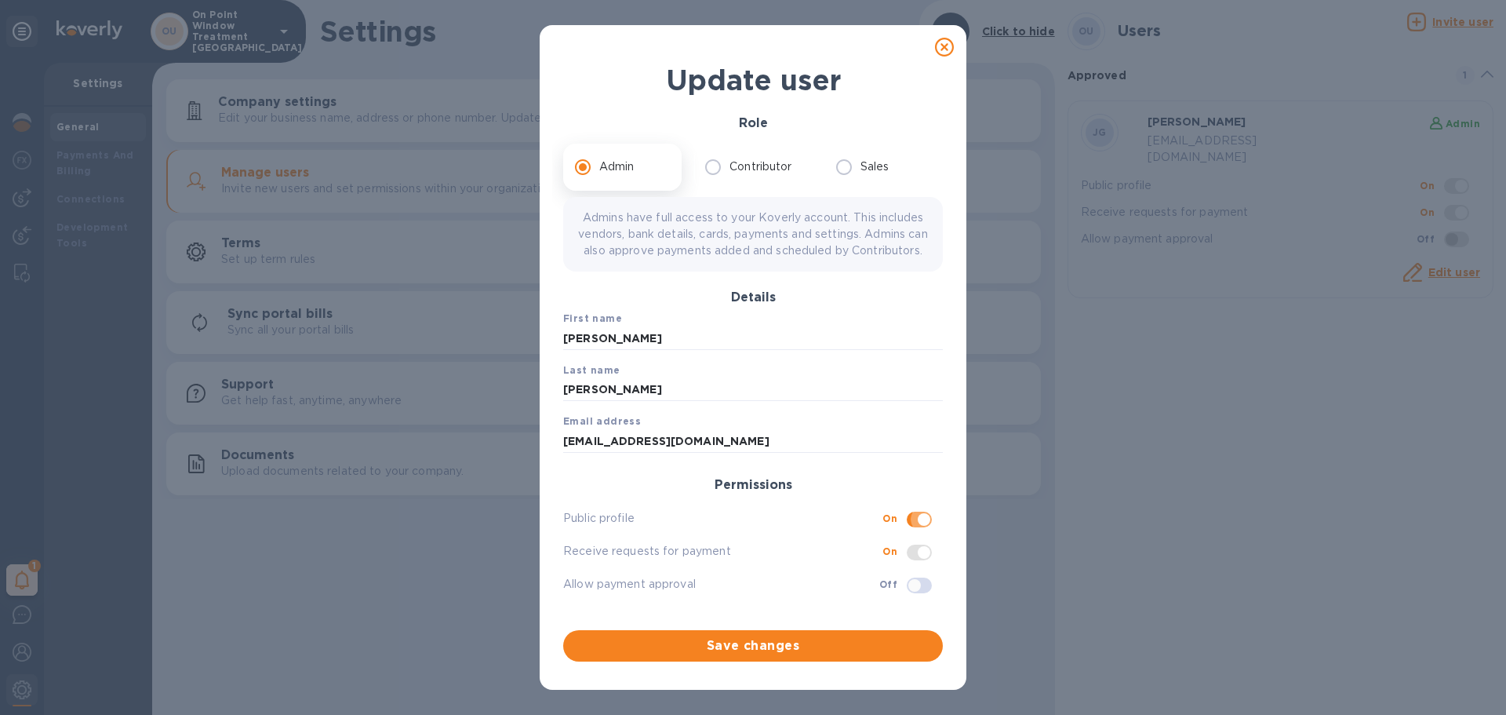
click at [920, 533] on input "checkbox" at bounding box center [924, 519] width 80 height 27
checkbox input "false"
click at [918, 566] on input "checkbox" at bounding box center [924, 552] width 80 height 27
checkbox input "false"
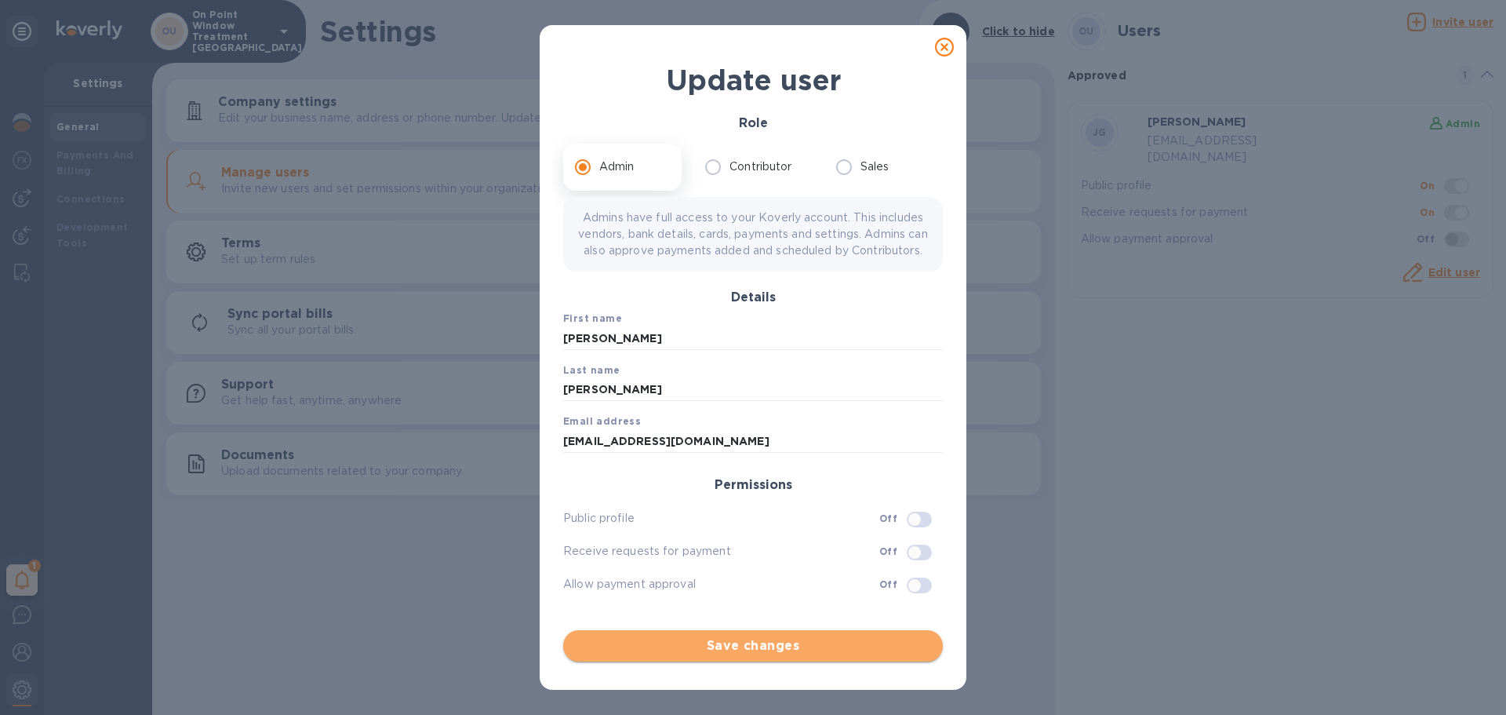
click at [875, 653] on span "Save changes" at bounding box center [753, 645] width 355 height 19
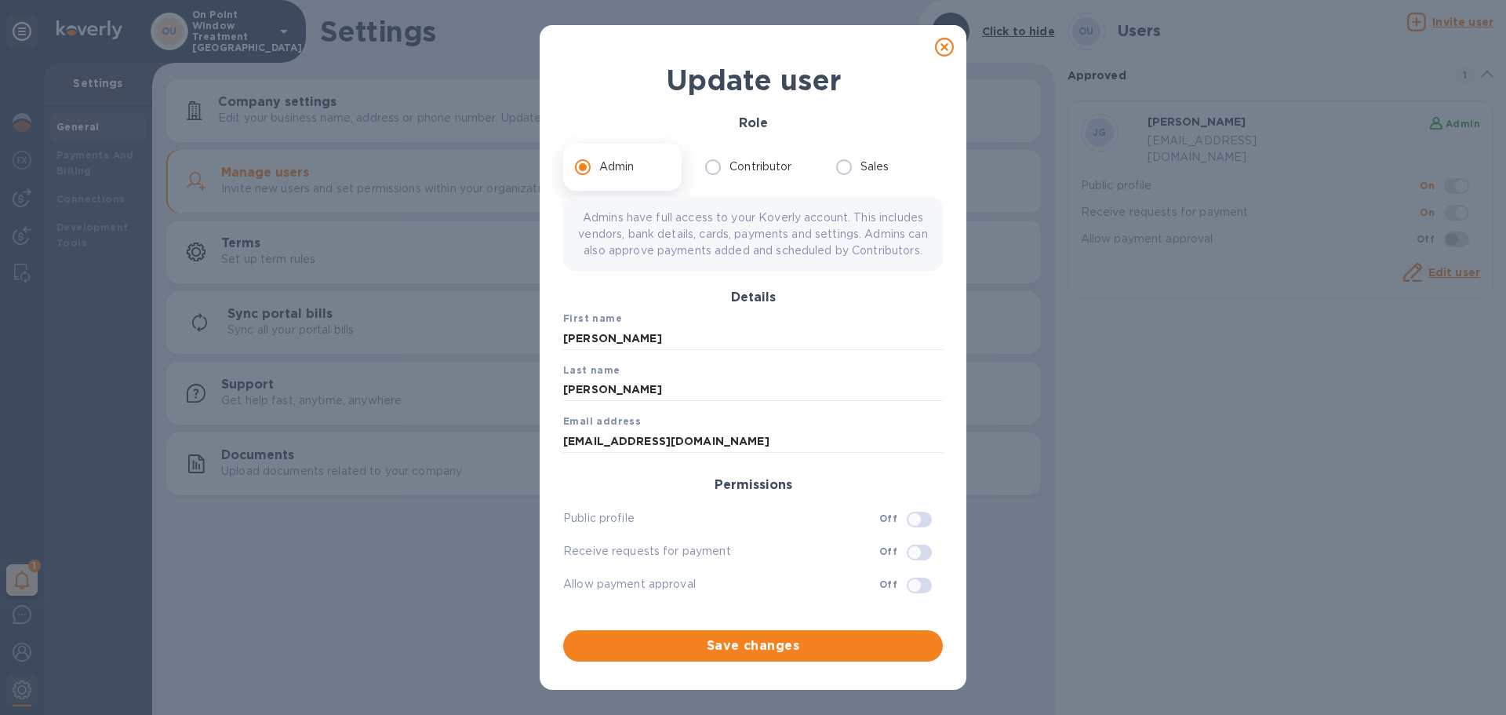
click at [944, 39] on icon at bounding box center [944, 47] width 19 height 19
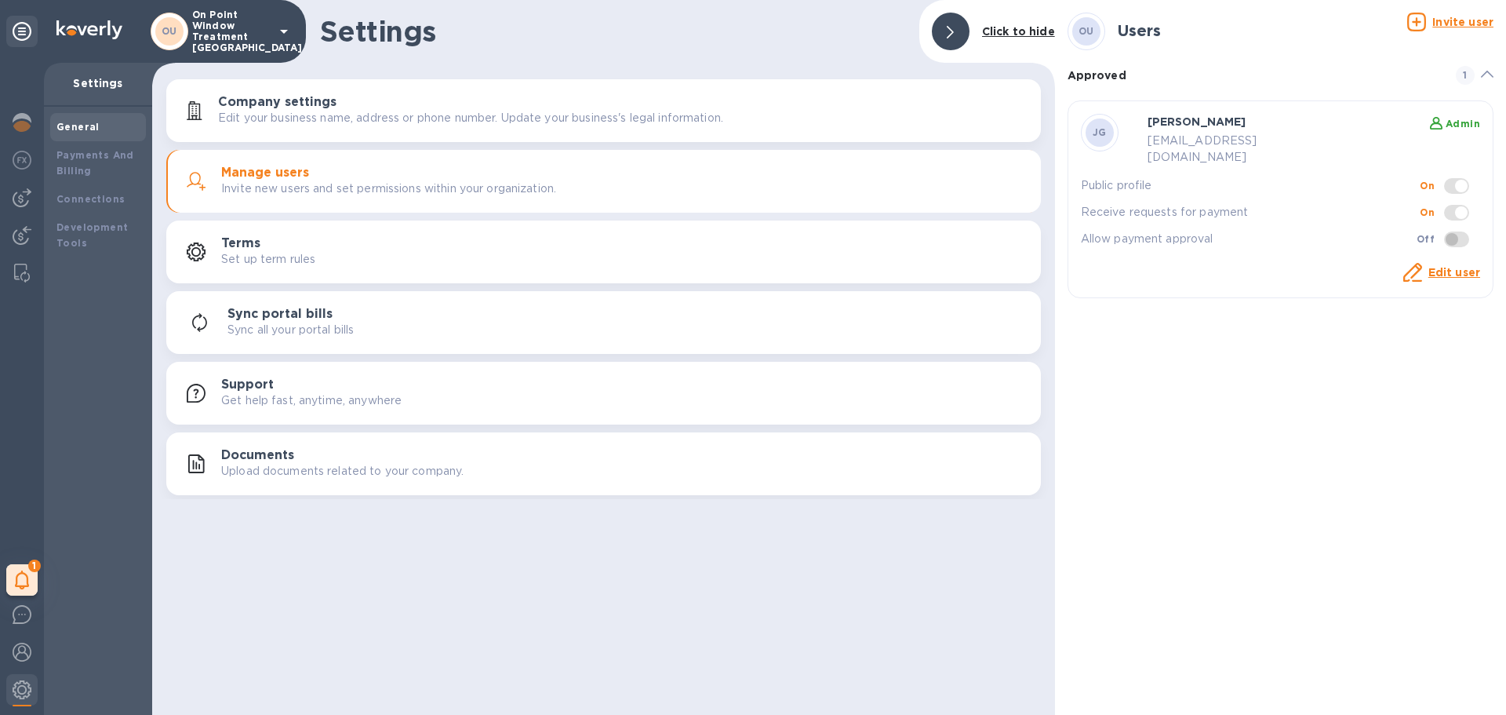
click at [1459, 18] on u "Invite user" at bounding box center [1462, 22] width 61 height 13
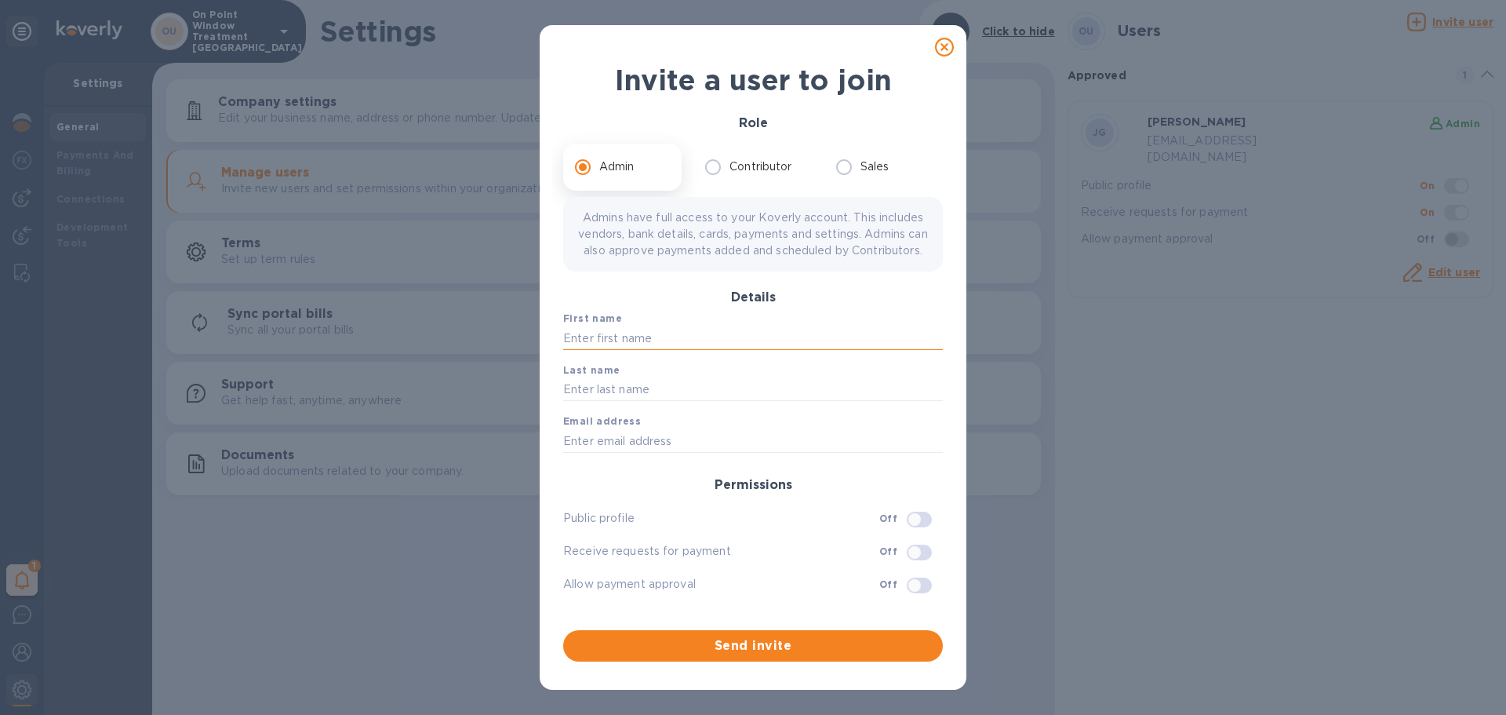
click at [658, 350] on input "text" at bounding box center [753, 338] width 380 height 24
type input "Billing"
drag, startPoint x: 671, startPoint y: 390, endPoint x: 669, endPoint y: 400, distance: 10.3
click at [671, 378] on span "Last name" at bounding box center [753, 370] width 380 height 16
click at [669, 401] on input "text" at bounding box center [753, 390] width 380 height 24
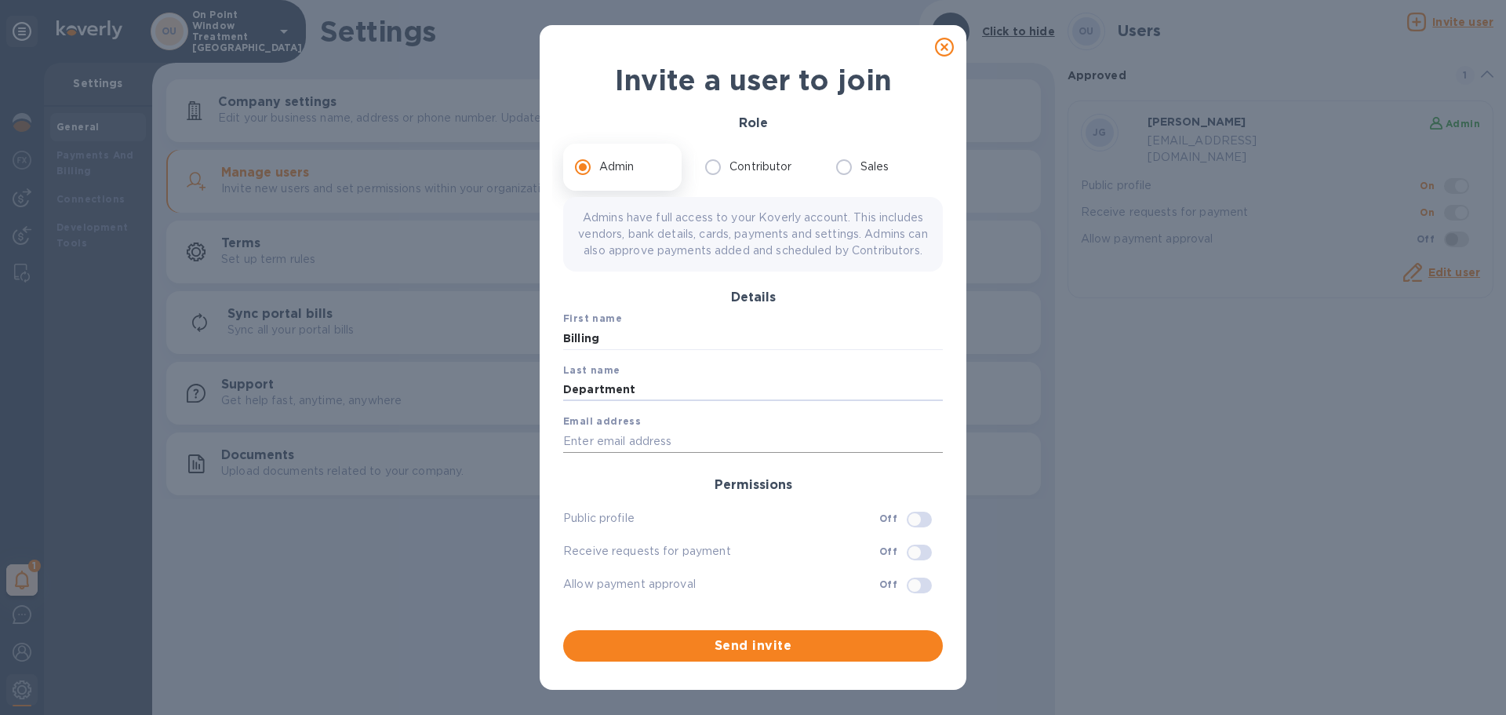
type input "Department"
click at [653, 453] on input "text" at bounding box center [753, 441] width 380 height 24
type input "[EMAIL_ADDRESS][DOMAIN_NAME]"
click at [911, 592] on input "checkbox" at bounding box center [915, 585] width 80 height 27
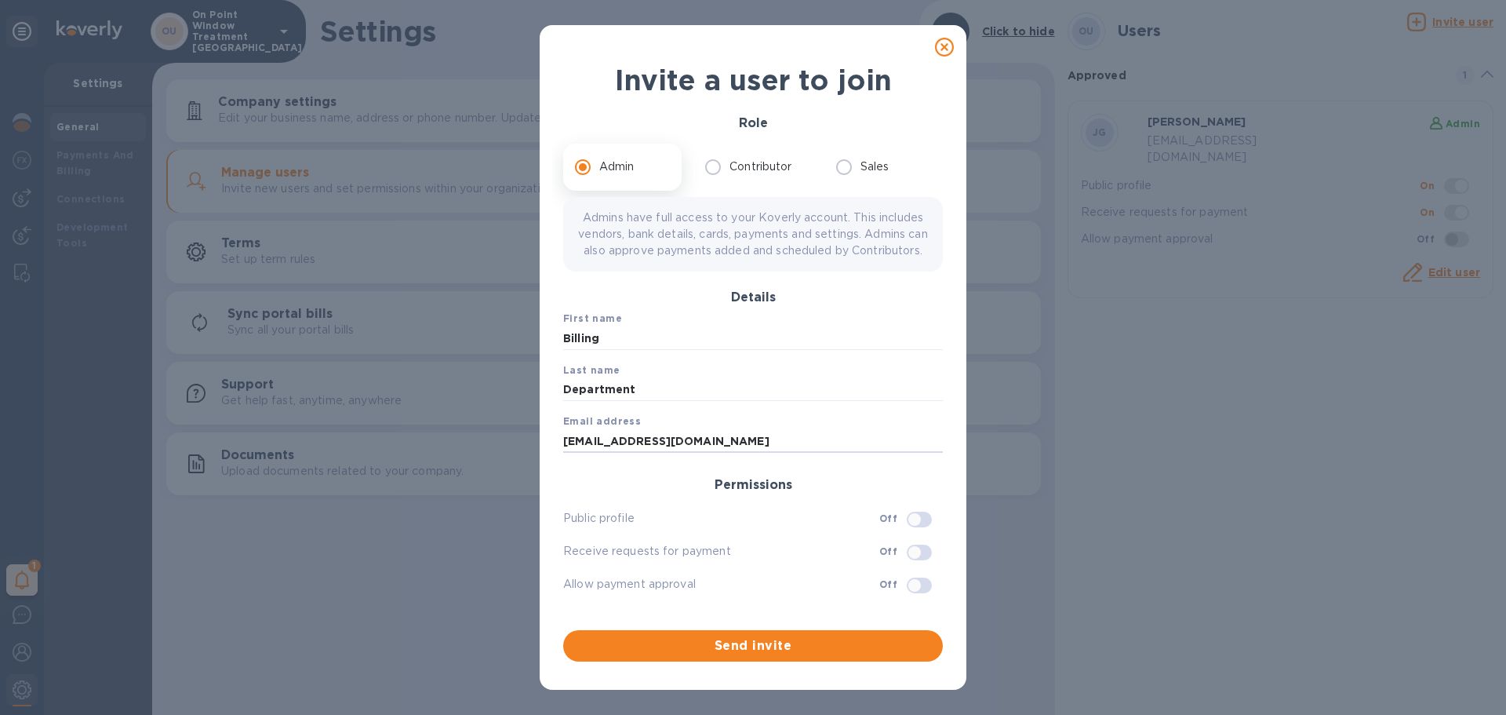
checkbox input "true"
click at [912, 563] on input "checkbox" at bounding box center [915, 552] width 80 height 27
checkbox input "true"
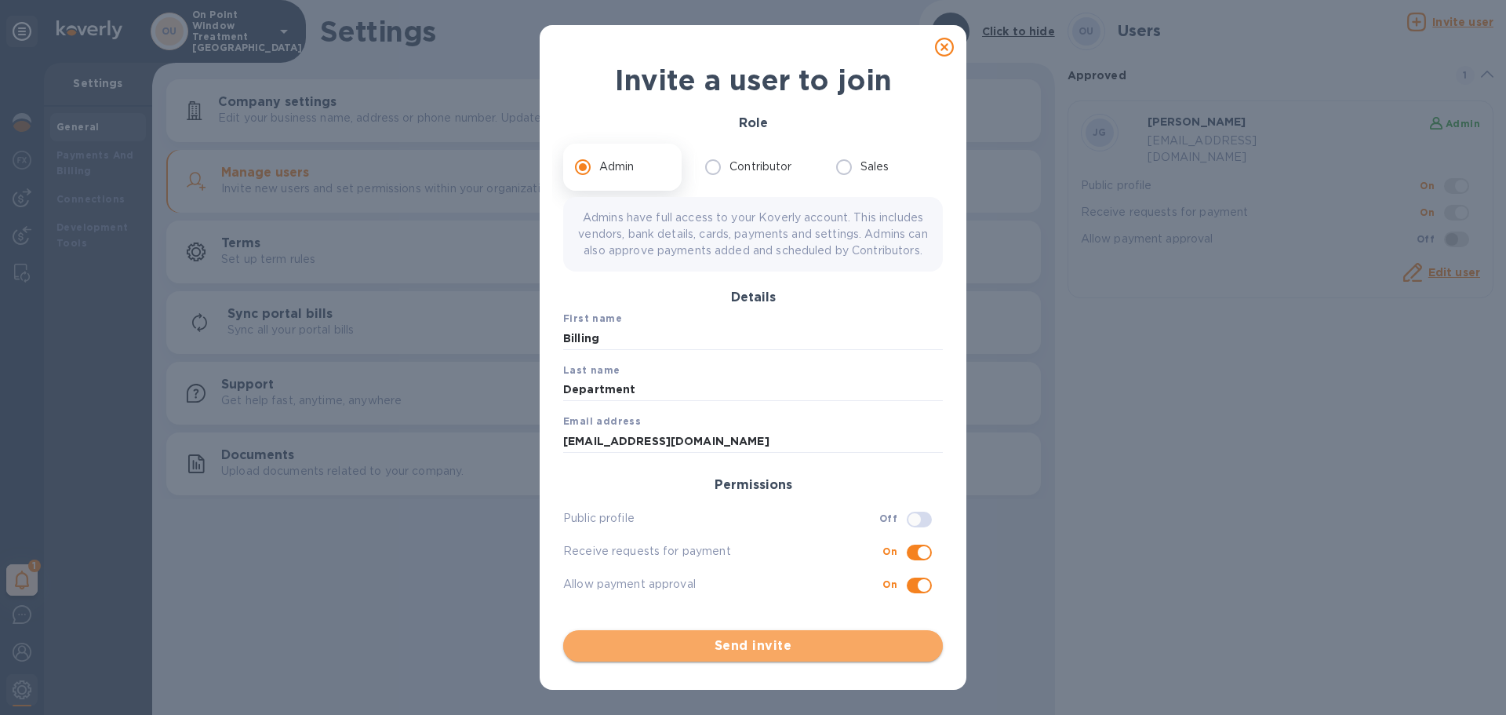
click at [808, 646] on span "Send invite" at bounding box center [753, 645] width 355 height 19
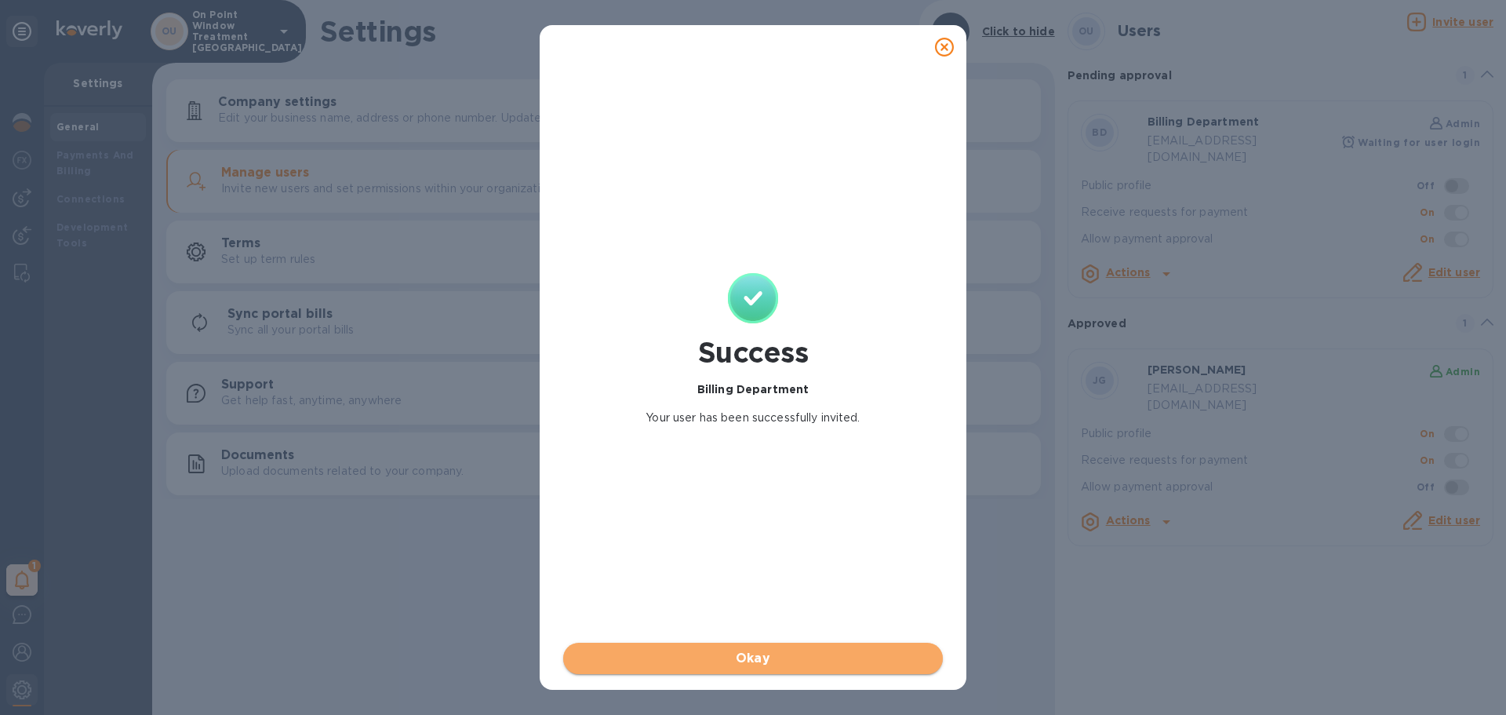
click at [820, 663] on span "Okay" at bounding box center [753, 658] width 355 height 19
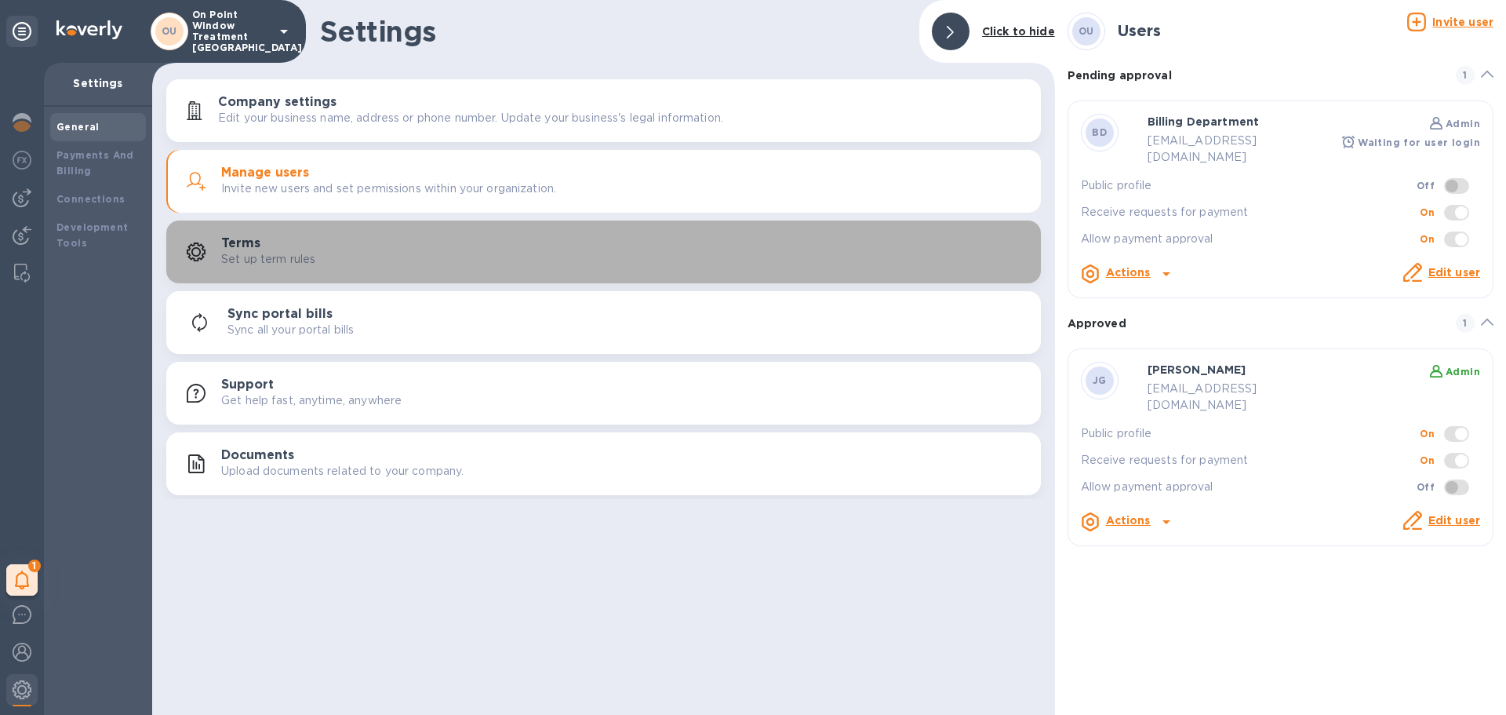
click at [245, 256] on p "Set up term rules" at bounding box center [268, 259] width 94 height 16
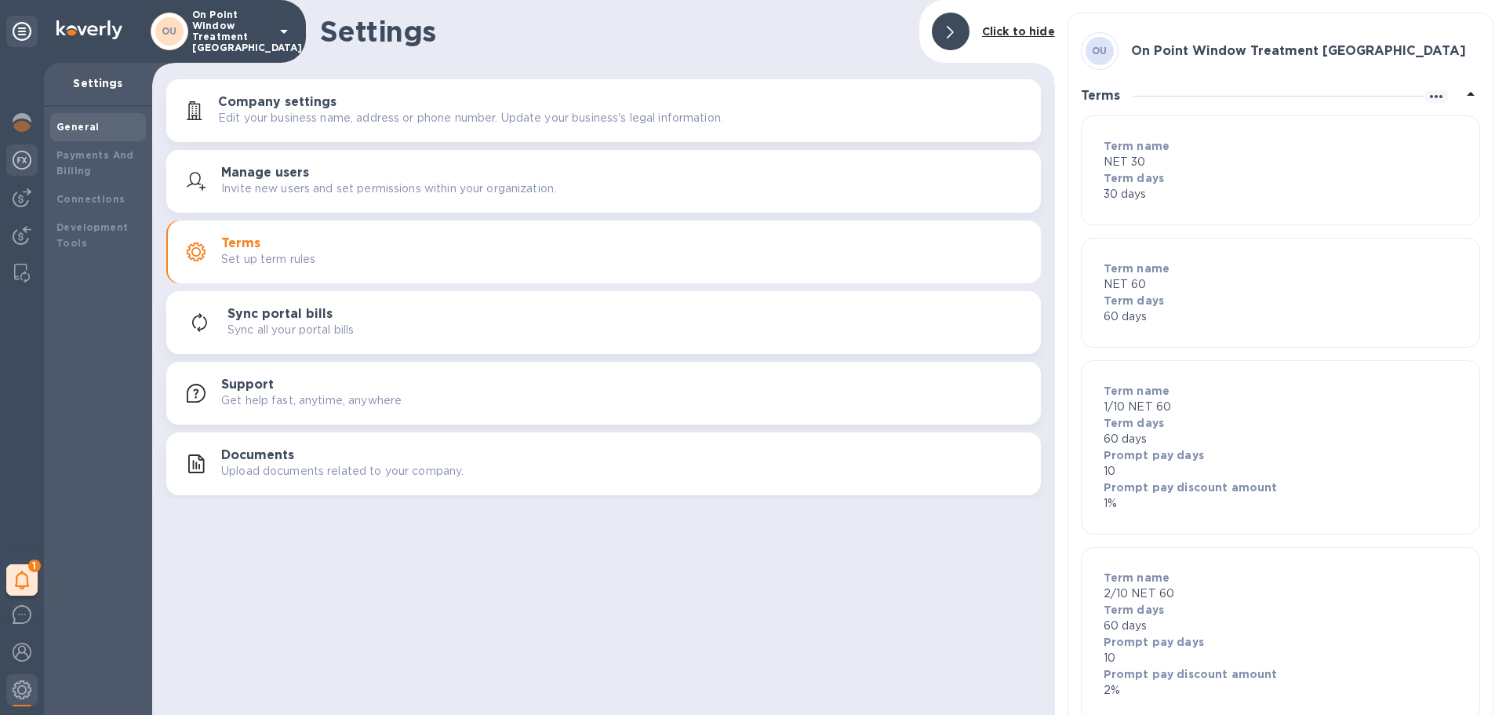
click at [27, 156] on img at bounding box center [22, 160] width 19 height 19
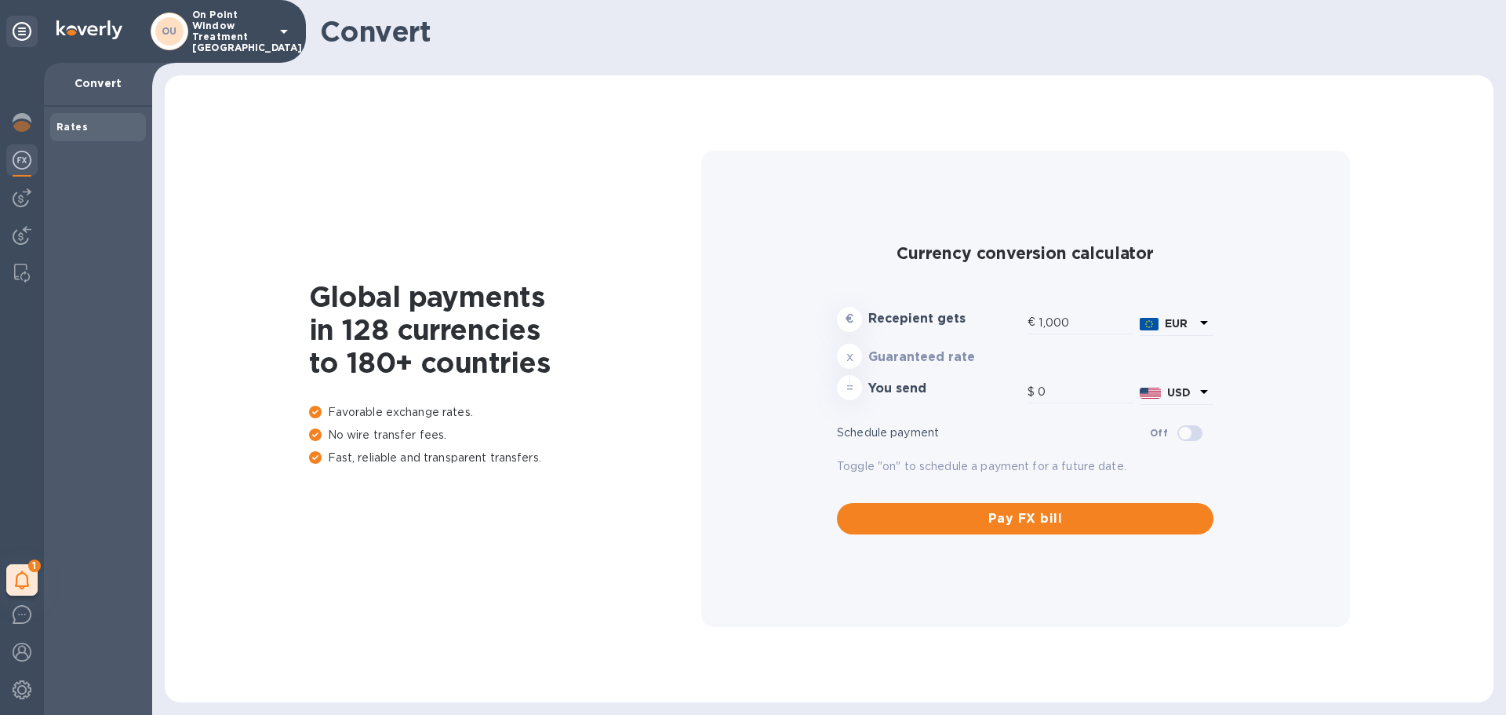
type input "1,174.46"
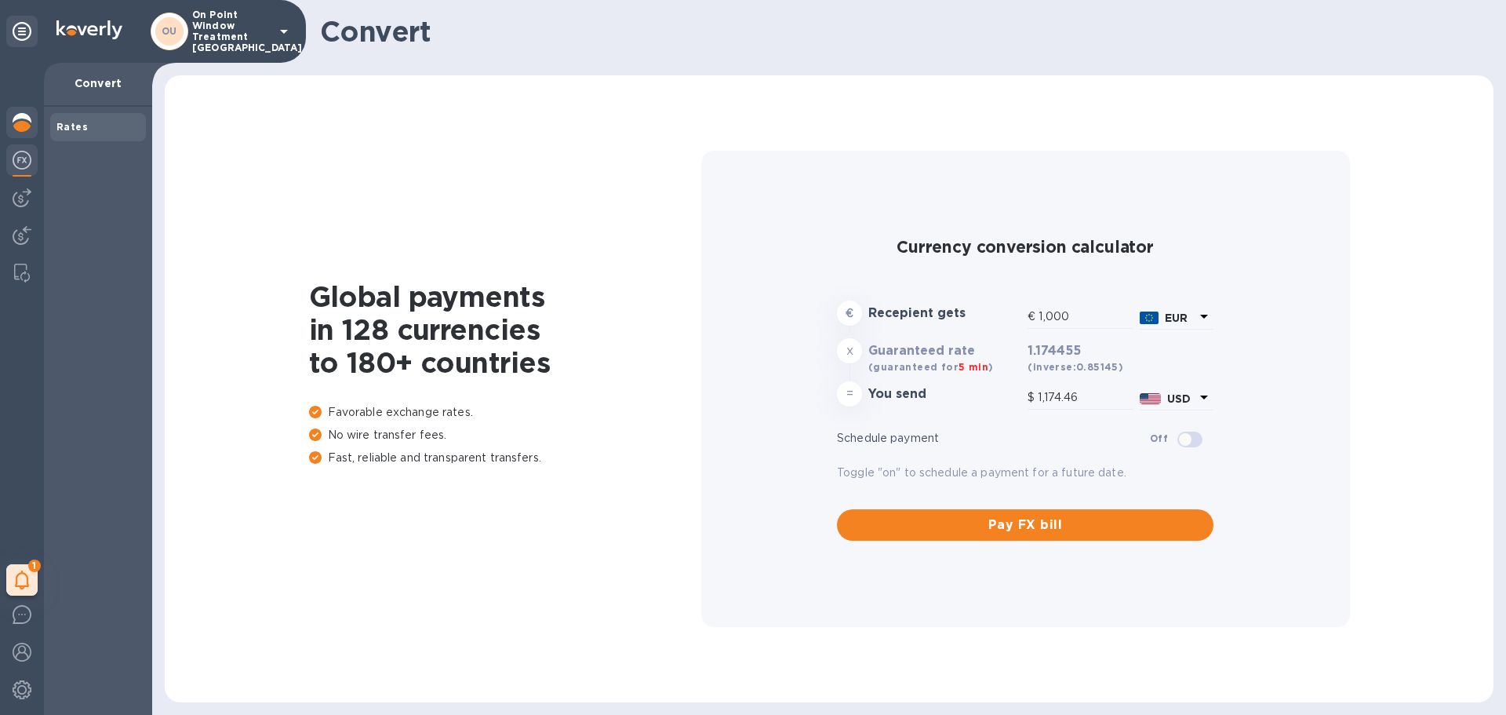
click at [16, 124] on img at bounding box center [22, 122] width 19 height 19
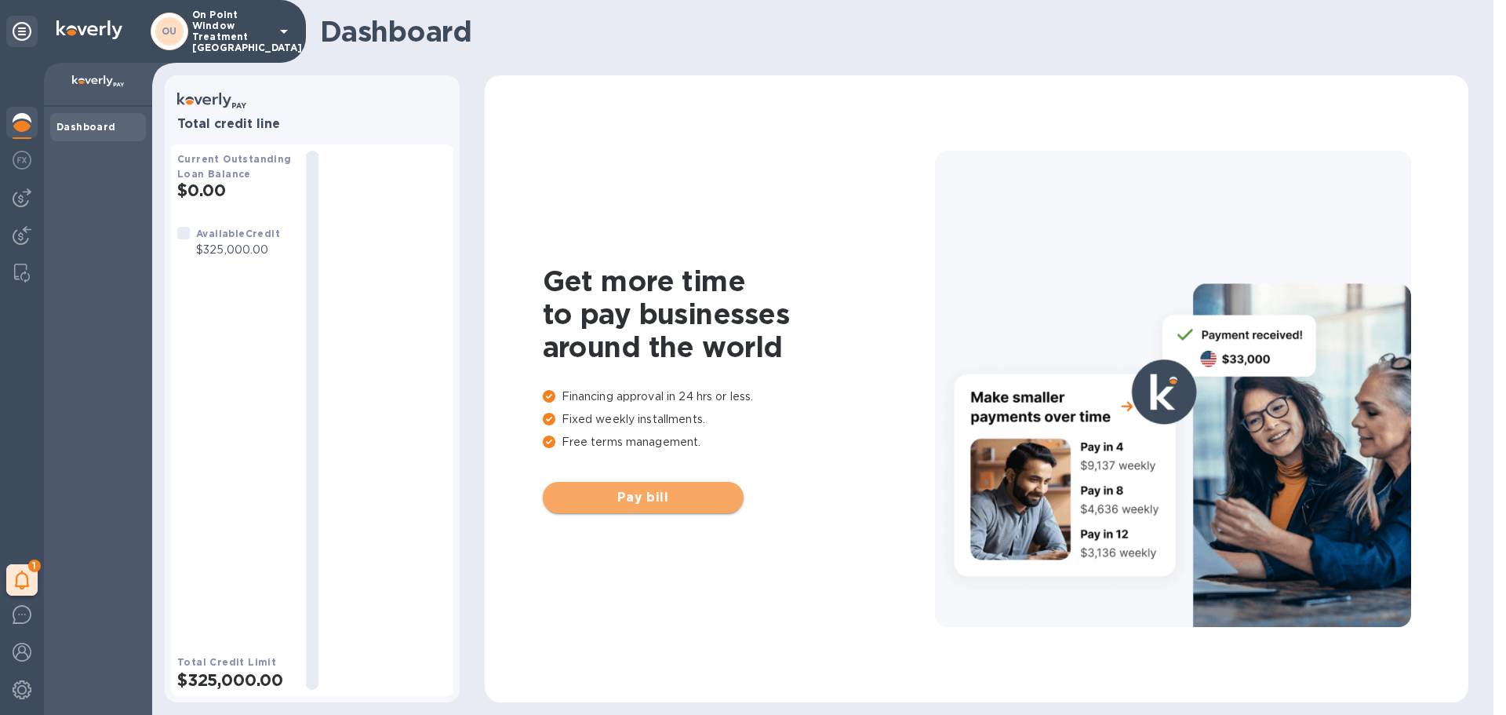
click at [640, 490] on span "Pay bill" at bounding box center [643, 497] width 176 height 19
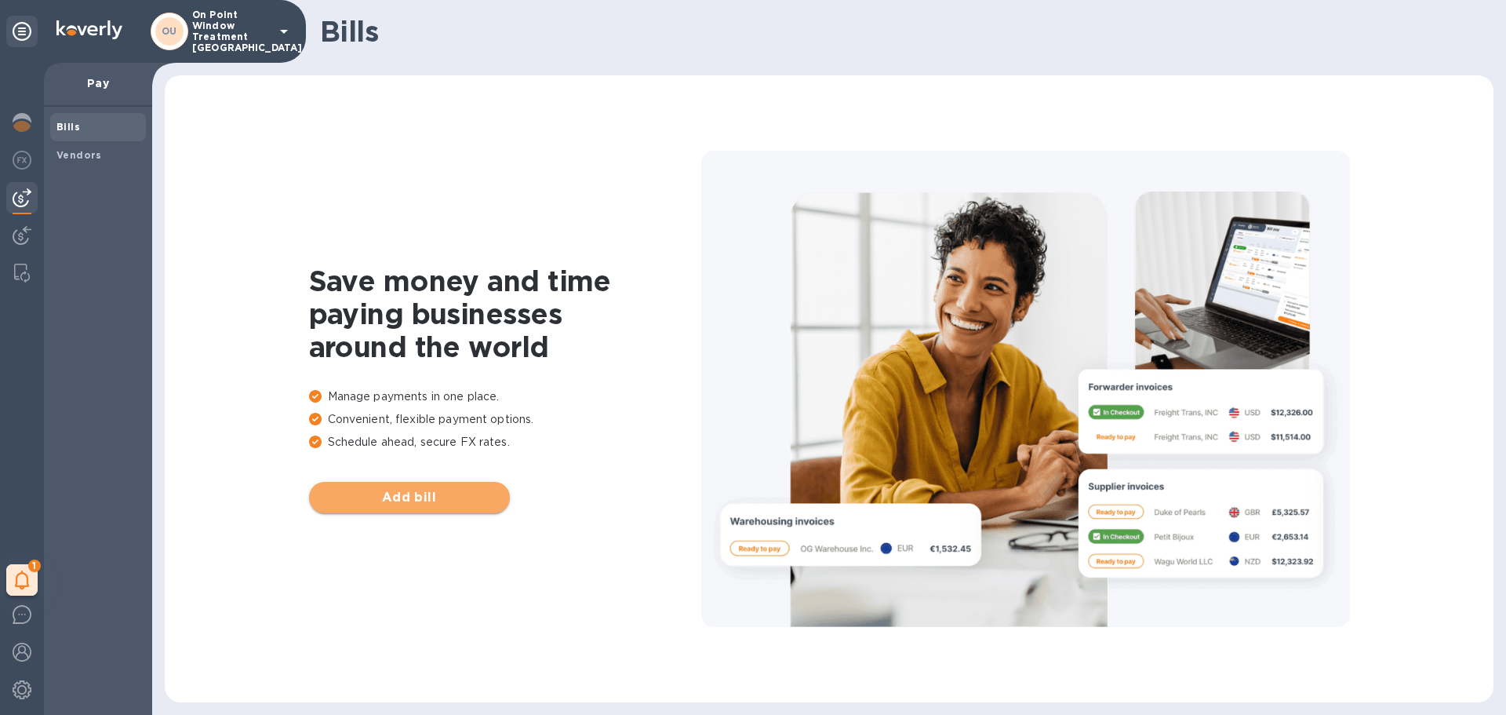
click at [438, 500] on span "Add bill" at bounding box center [410, 497] width 176 height 19
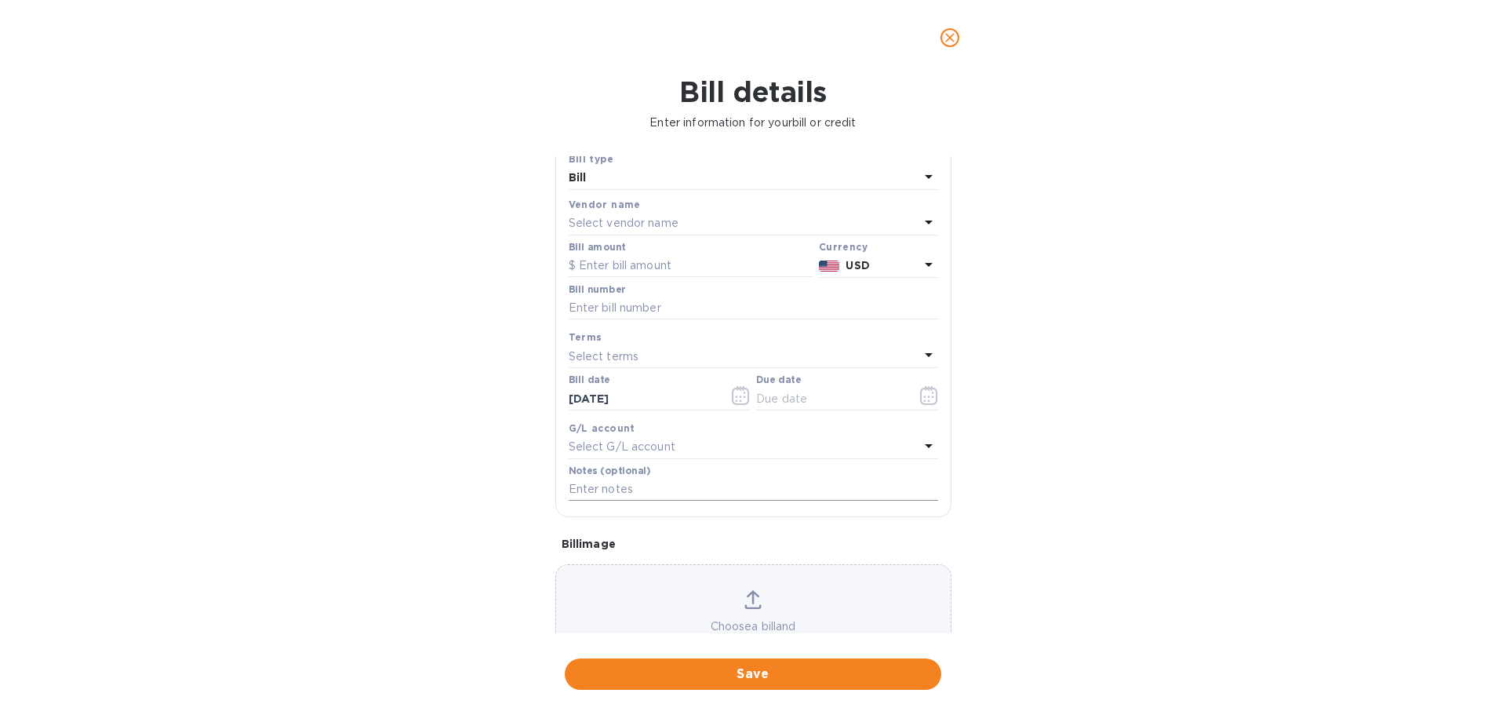
scroll to position [78, 0]
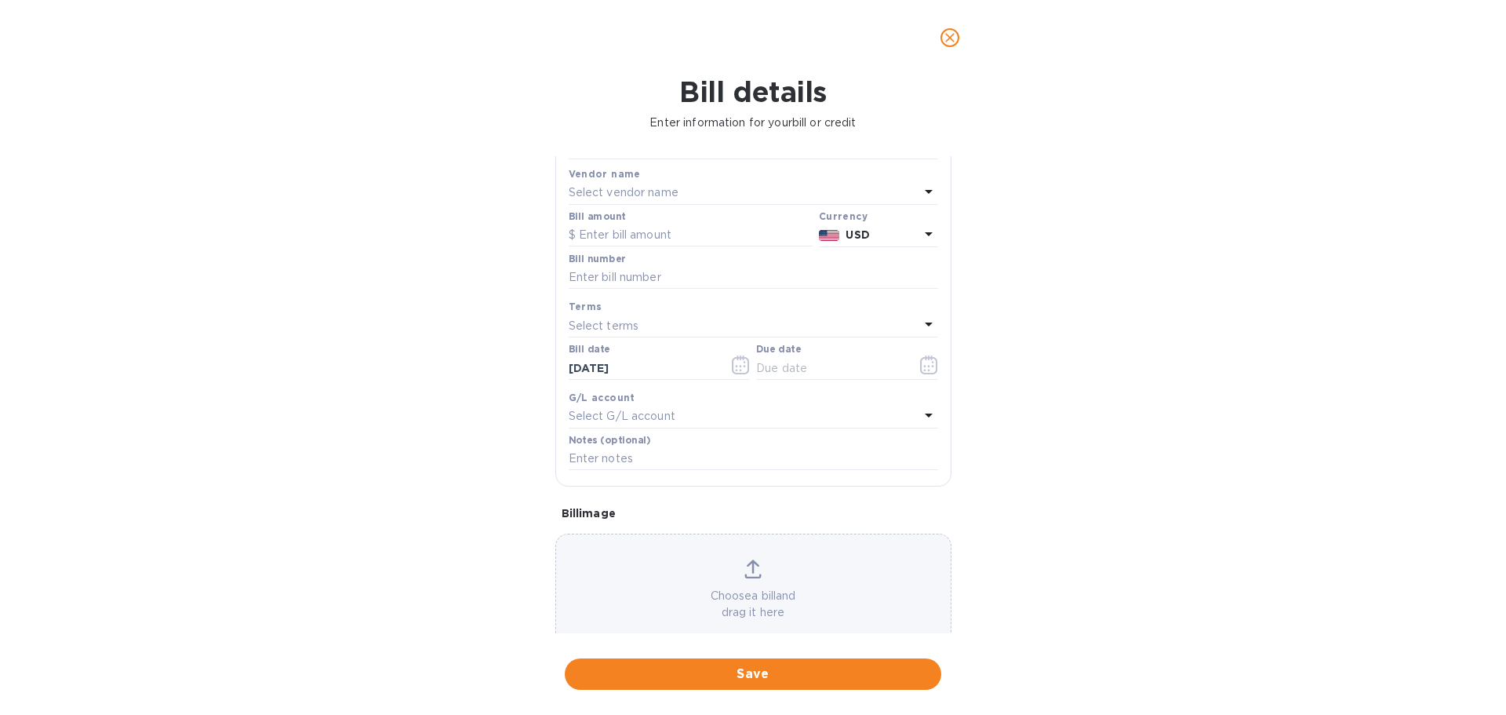
click at [657, 326] on div "Select terms" at bounding box center [744, 326] width 351 height 22
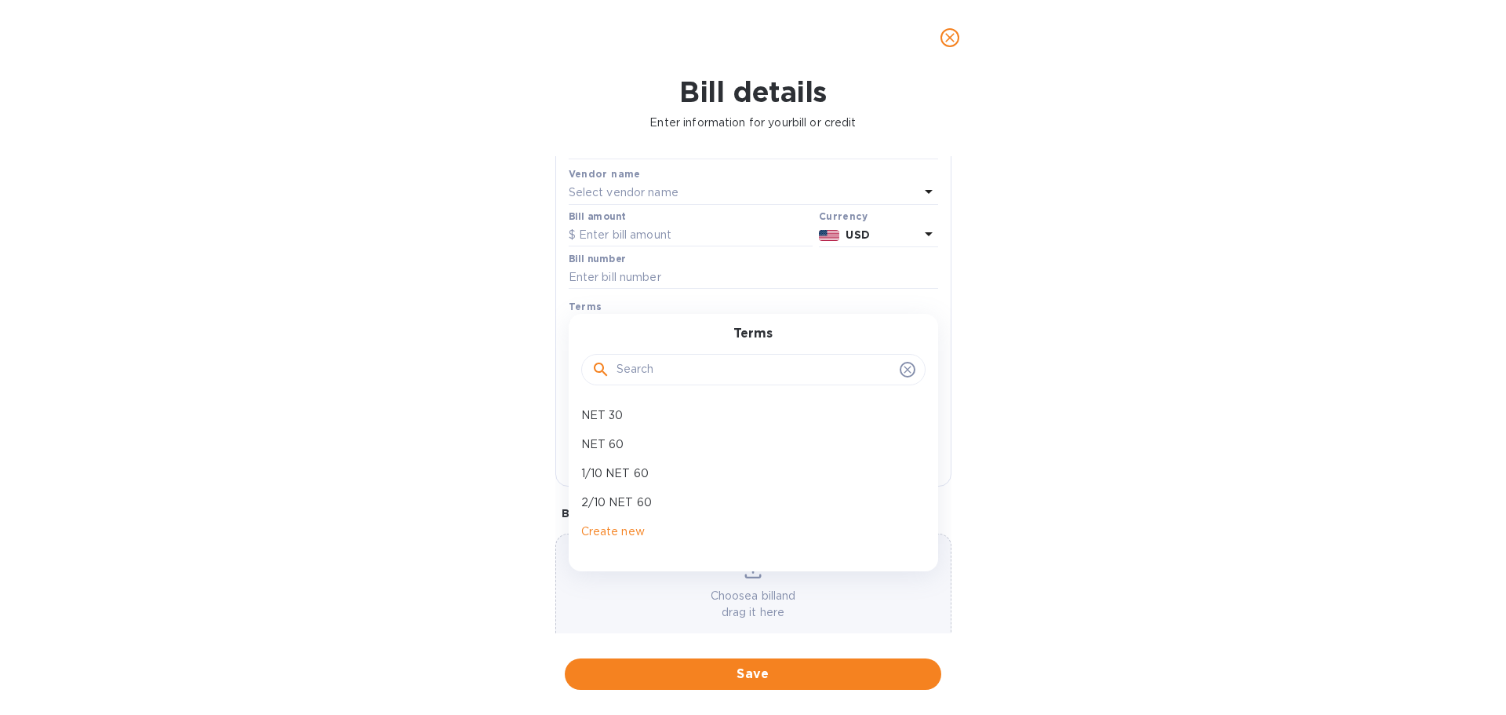
click at [504, 564] on div "Bill details Enter information for your bill or credit General information Save…" at bounding box center [753, 394] width 1506 height 639
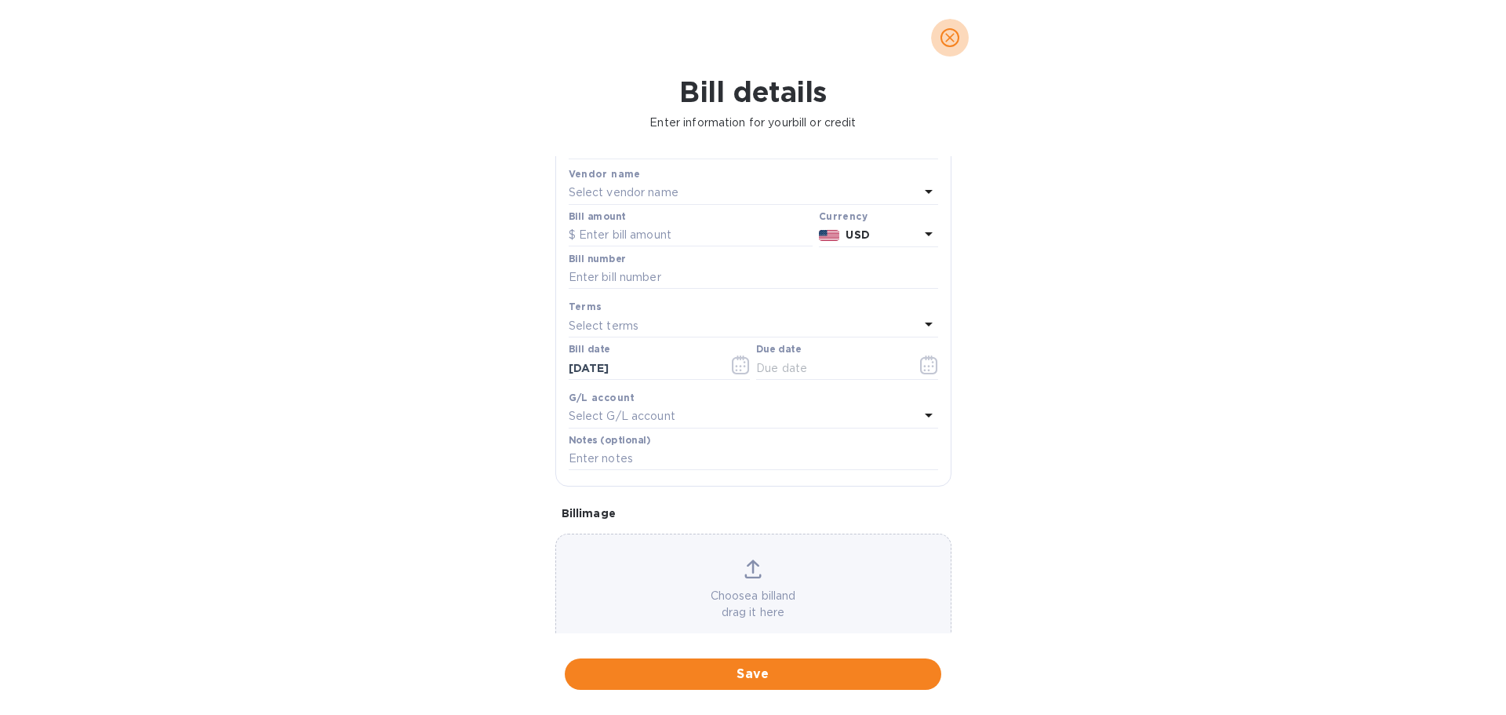
click at [949, 31] on icon "close" at bounding box center [950, 38] width 16 height 16
